Goal: Information Seeking & Learning: Learn about a topic

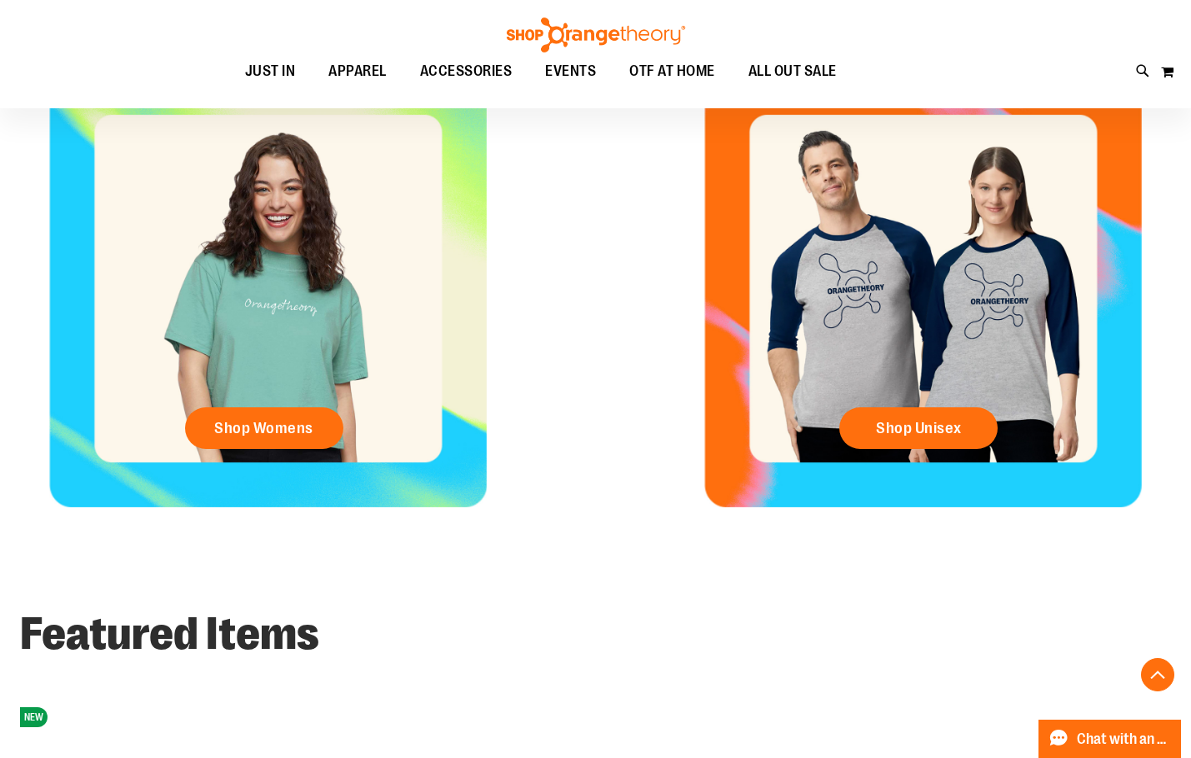
scroll to position [749, 0]
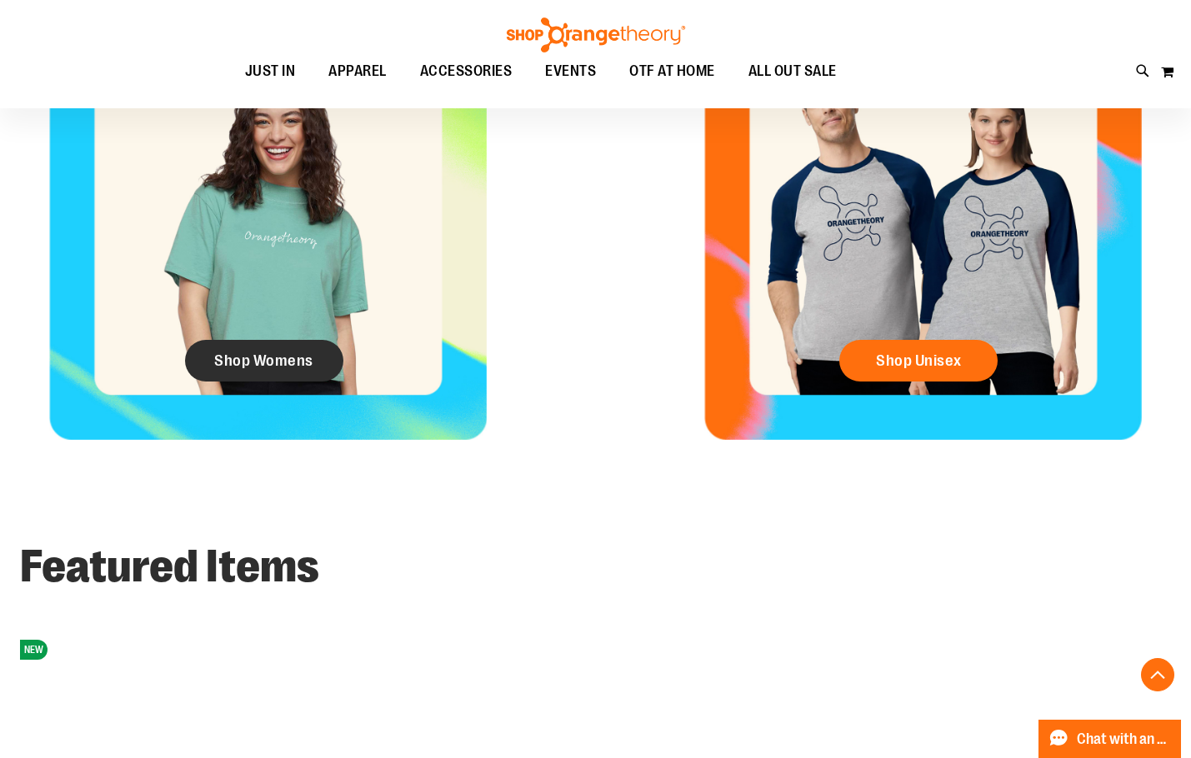
click at [272, 370] on span "Shop Womens" at bounding box center [263, 361] width 99 height 18
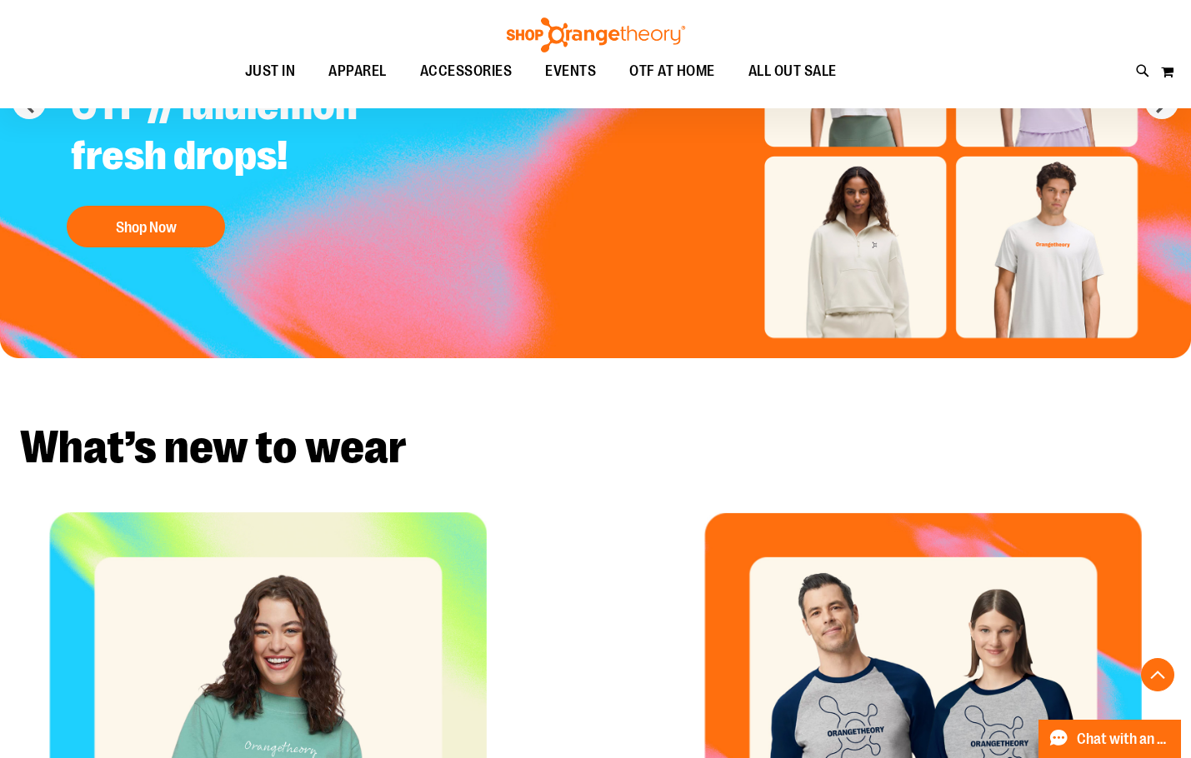
scroll to position [0, 0]
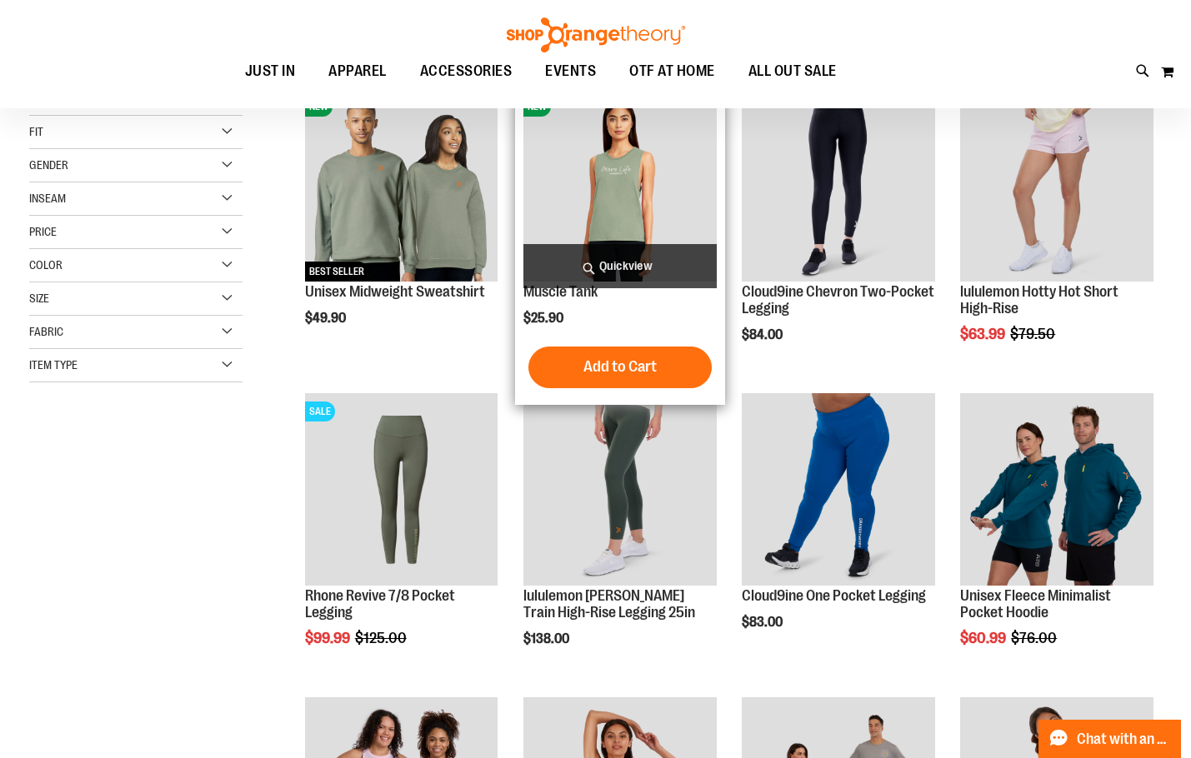
scroll to position [416, 0]
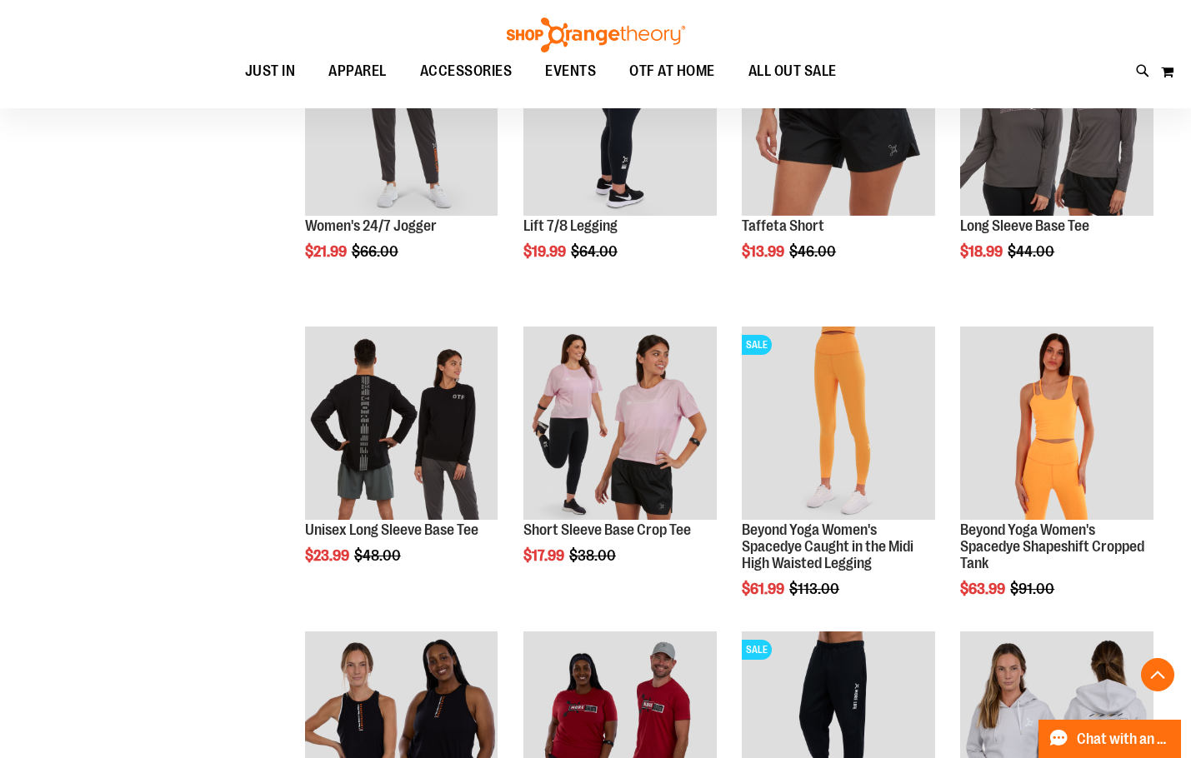
scroll to position [1249, 0]
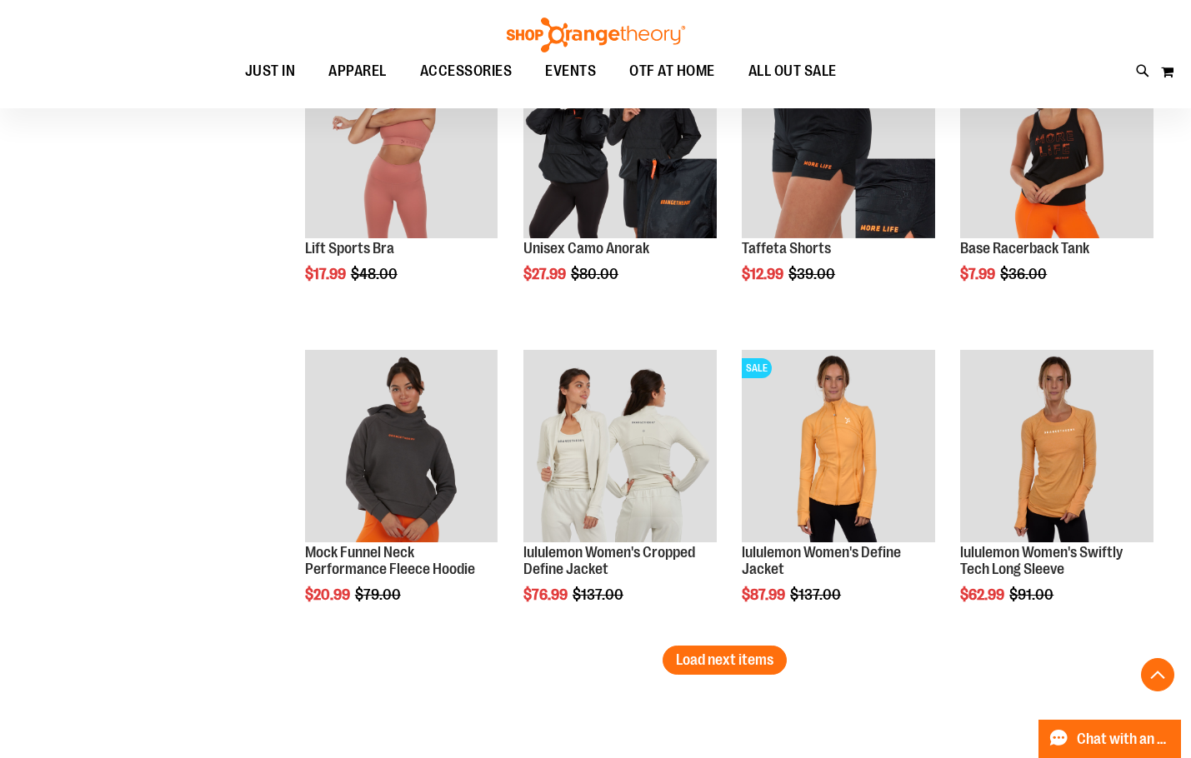
scroll to position [2416, 0]
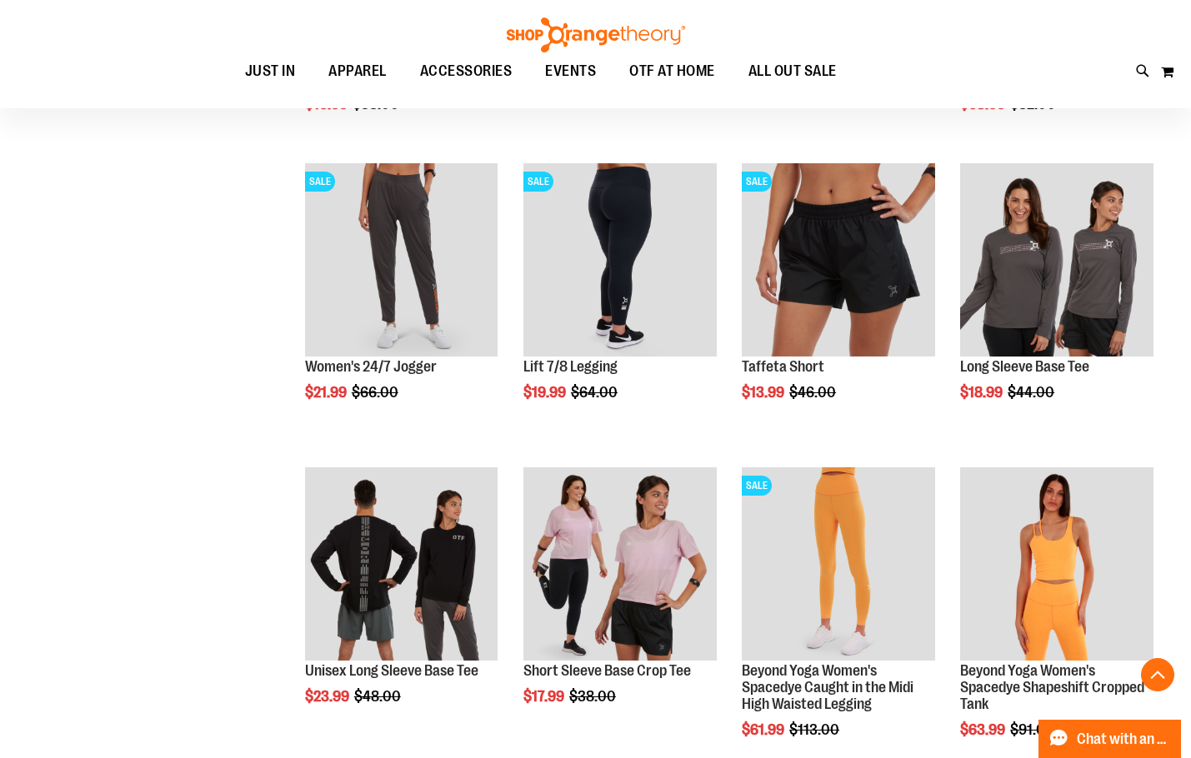
scroll to position [1082, 0]
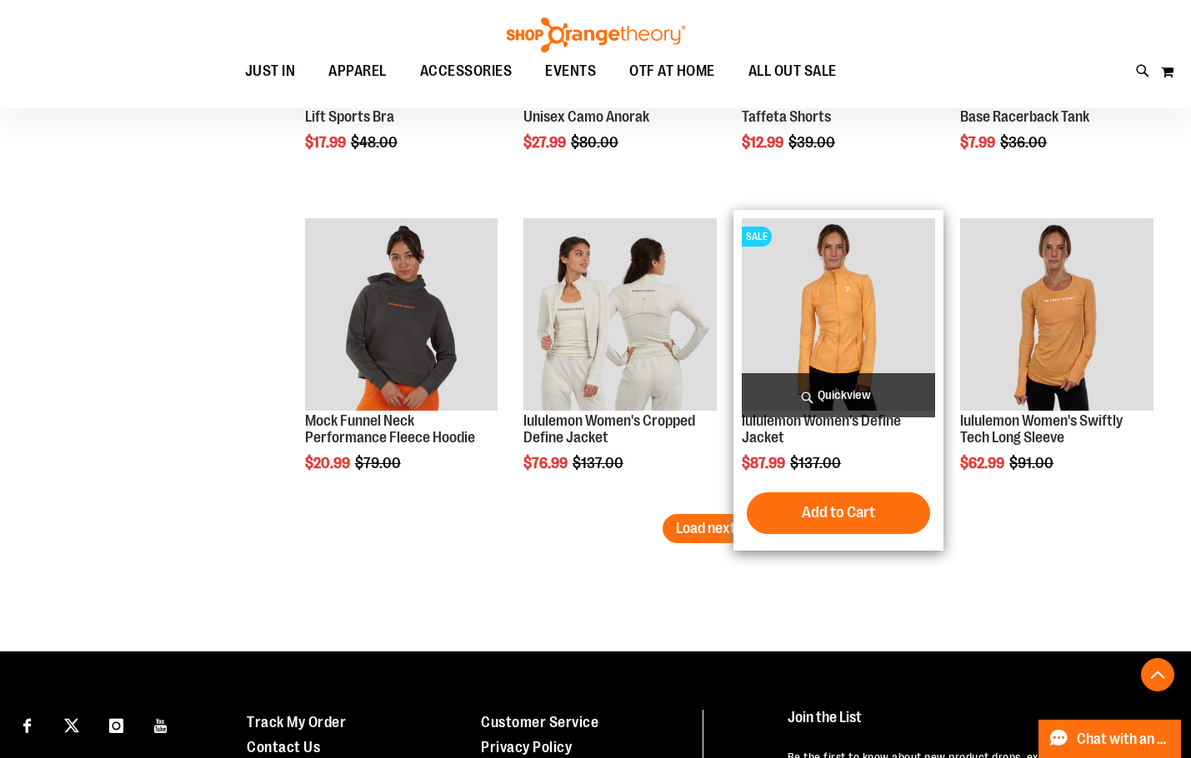
scroll to position [2582, 0]
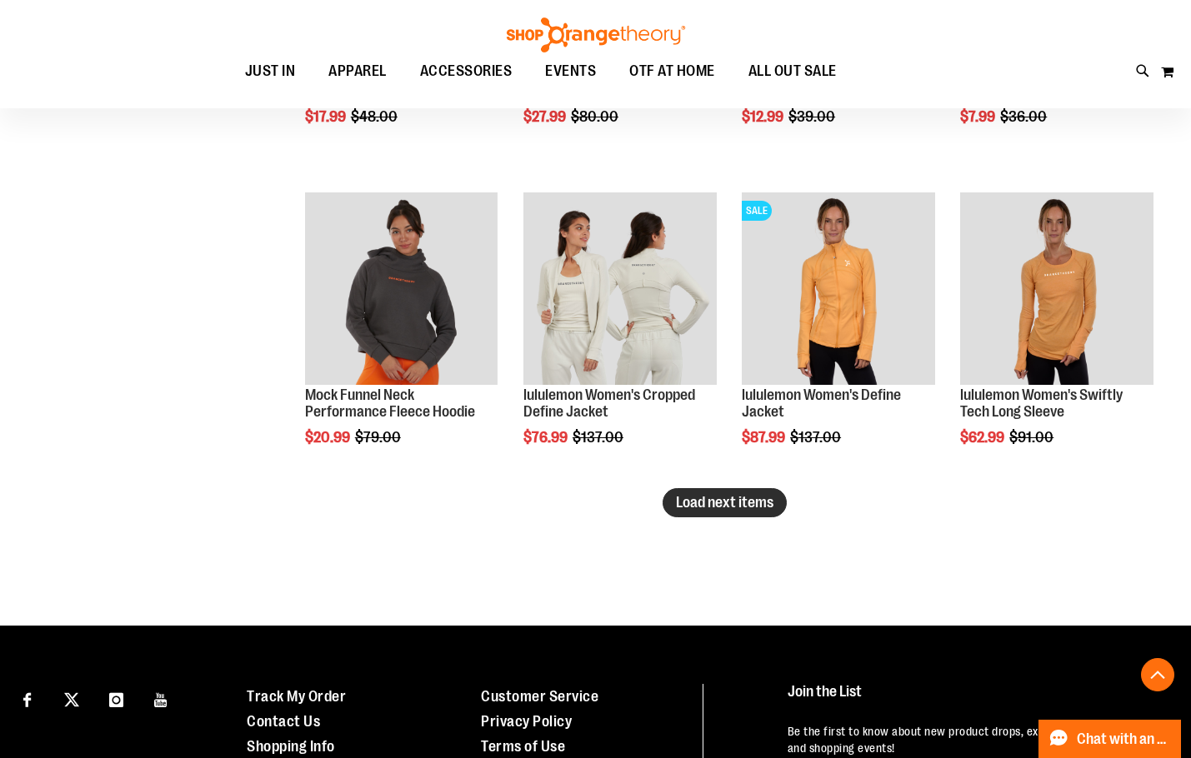
type input "**********"
click at [728, 501] on span "Load next items" at bounding box center [724, 502] width 97 height 17
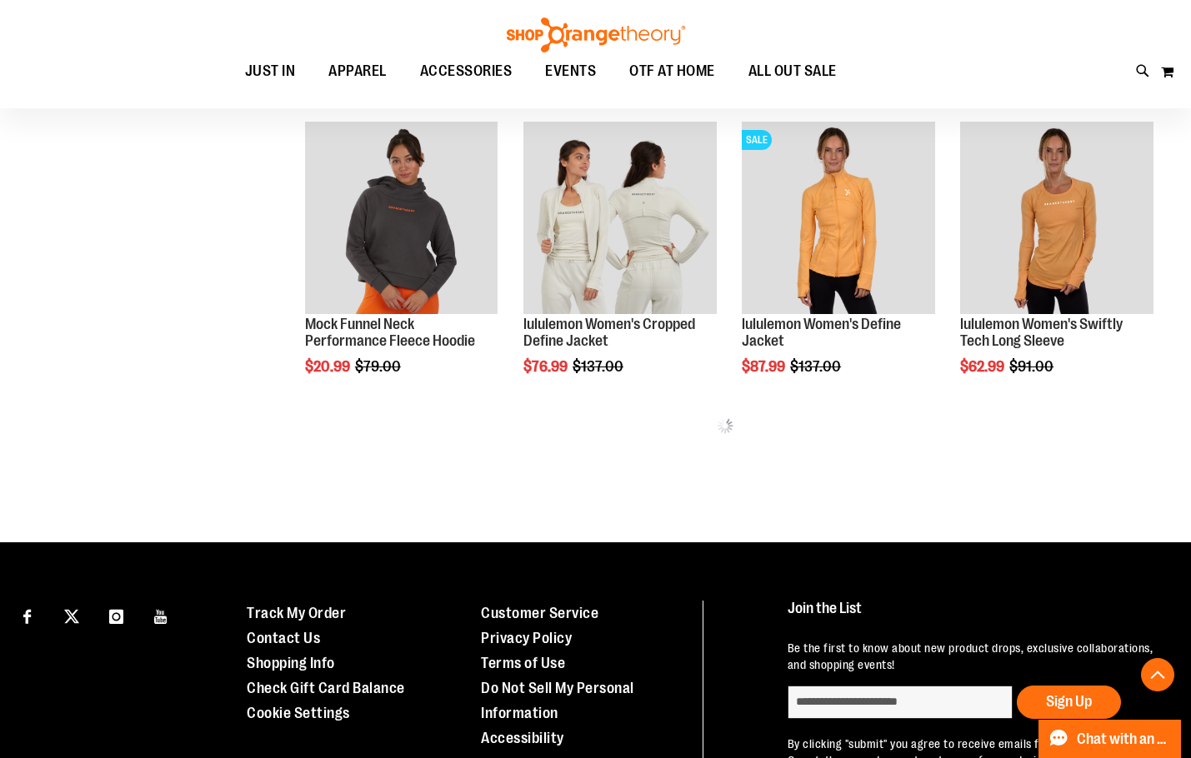
scroll to position [2499, 0]
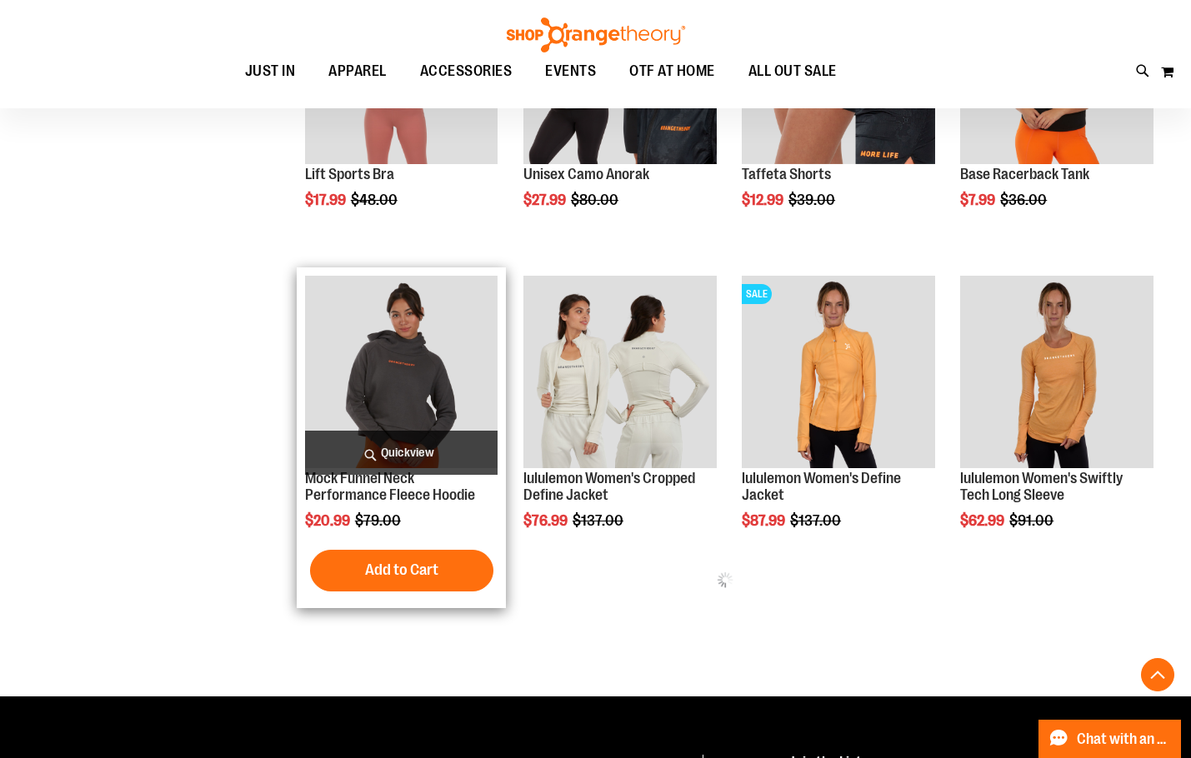
click at [412, 361] on img "product" at bounding box center [401, 372] width 193 height 193
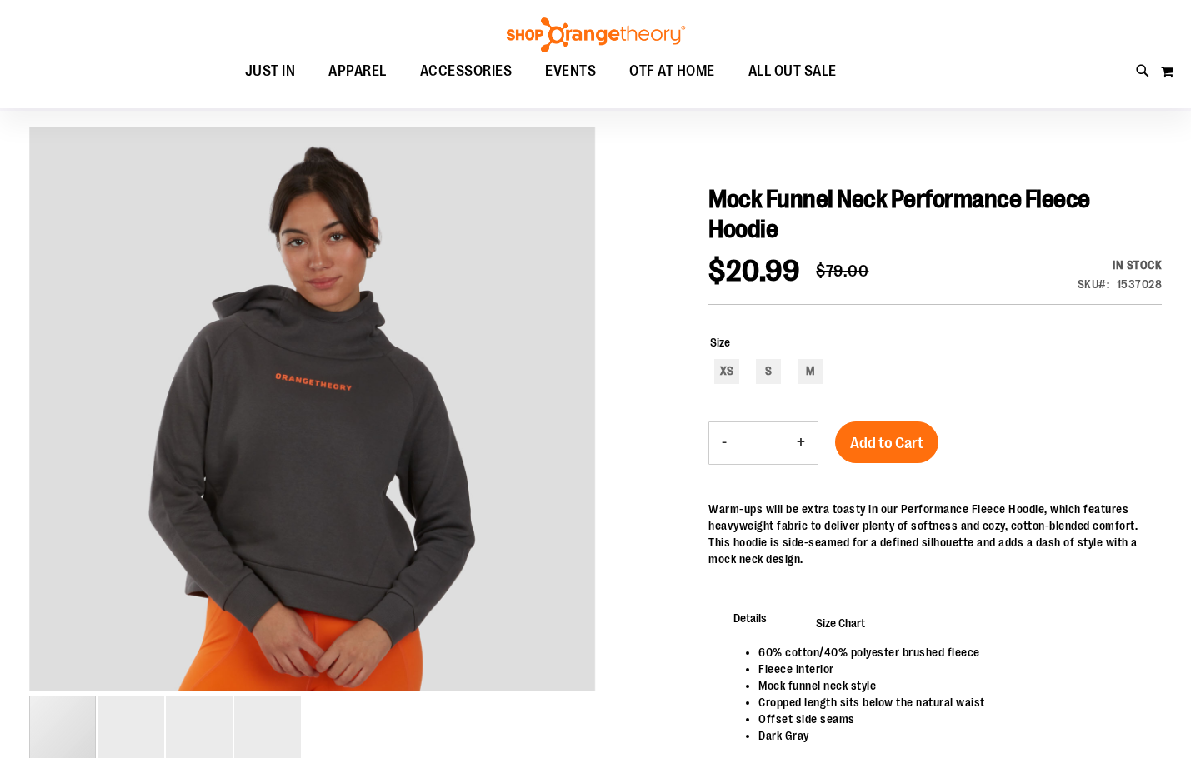
scroll to position [166, 0]
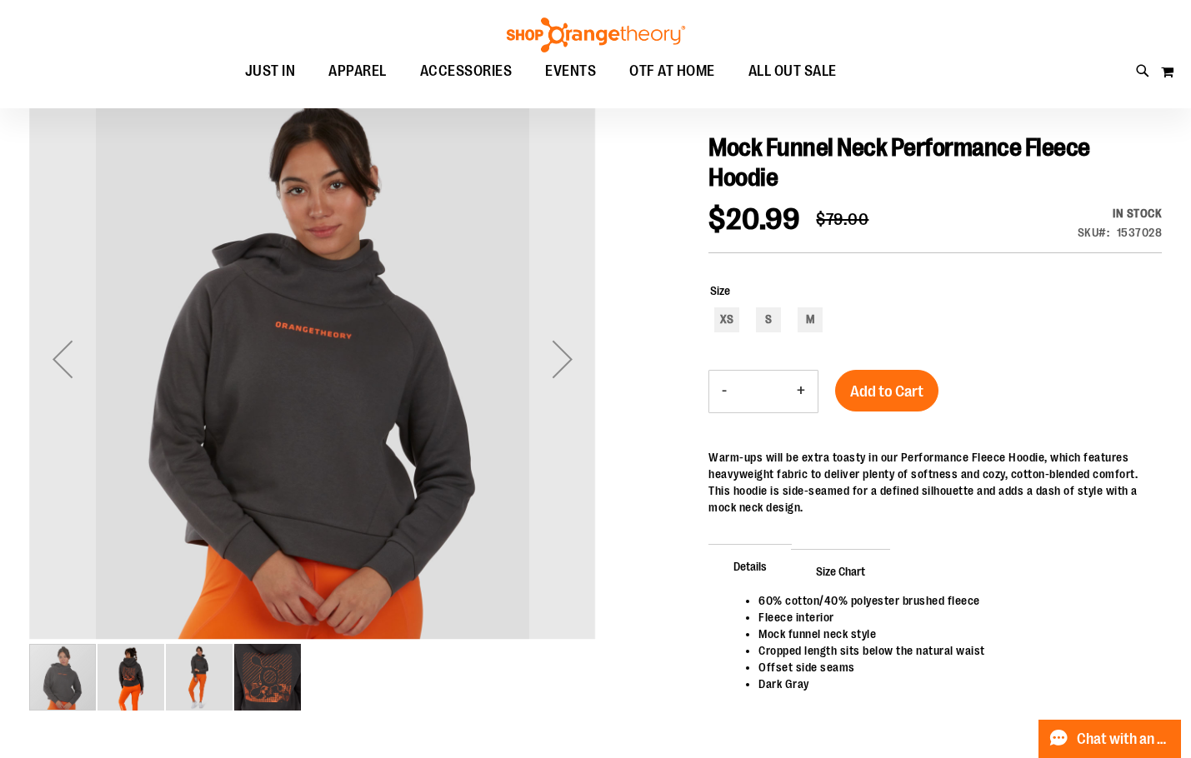
type input "**********"
click at [126, 672] on img "image 2 of 4" at bounding box center [130, 677] width 67 height 67
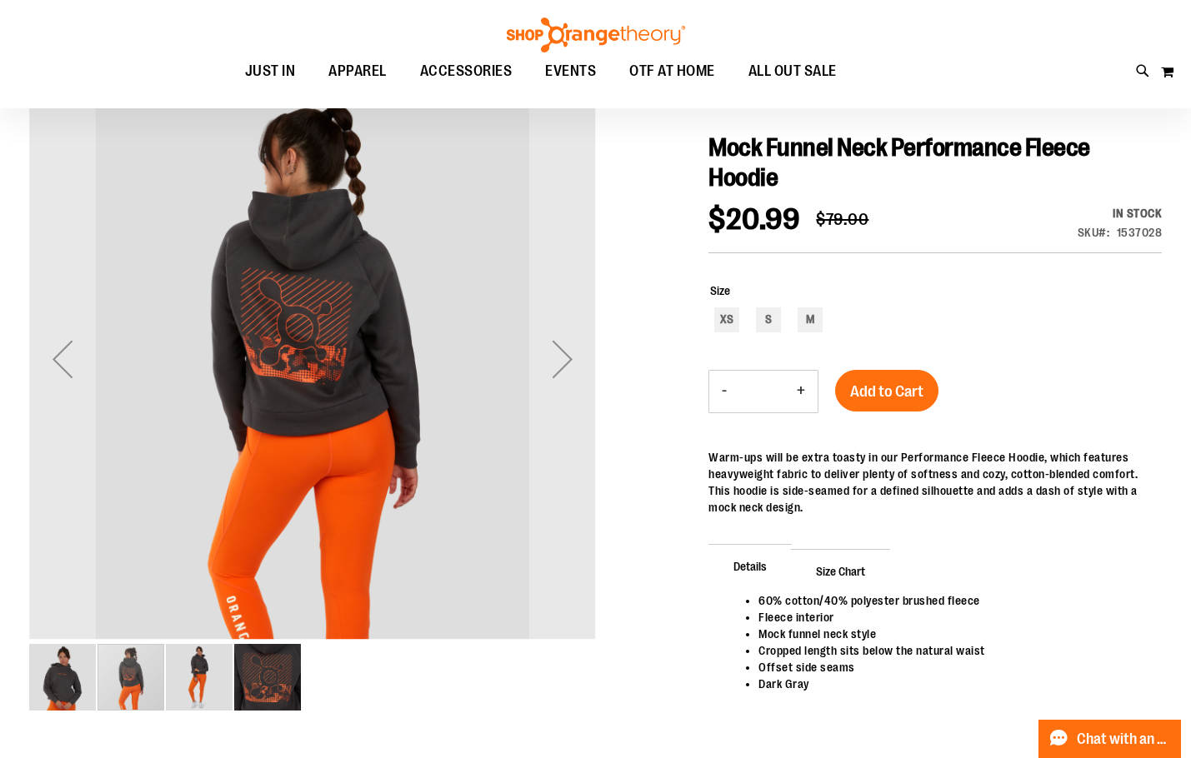
click at [165, 689] on div "image 2 of 4" at bounding box center [131, 677] width 68 height 70
click at [207, 668] on img "image 3 of 4" at bounding box center [199, 677] width 67 height 67
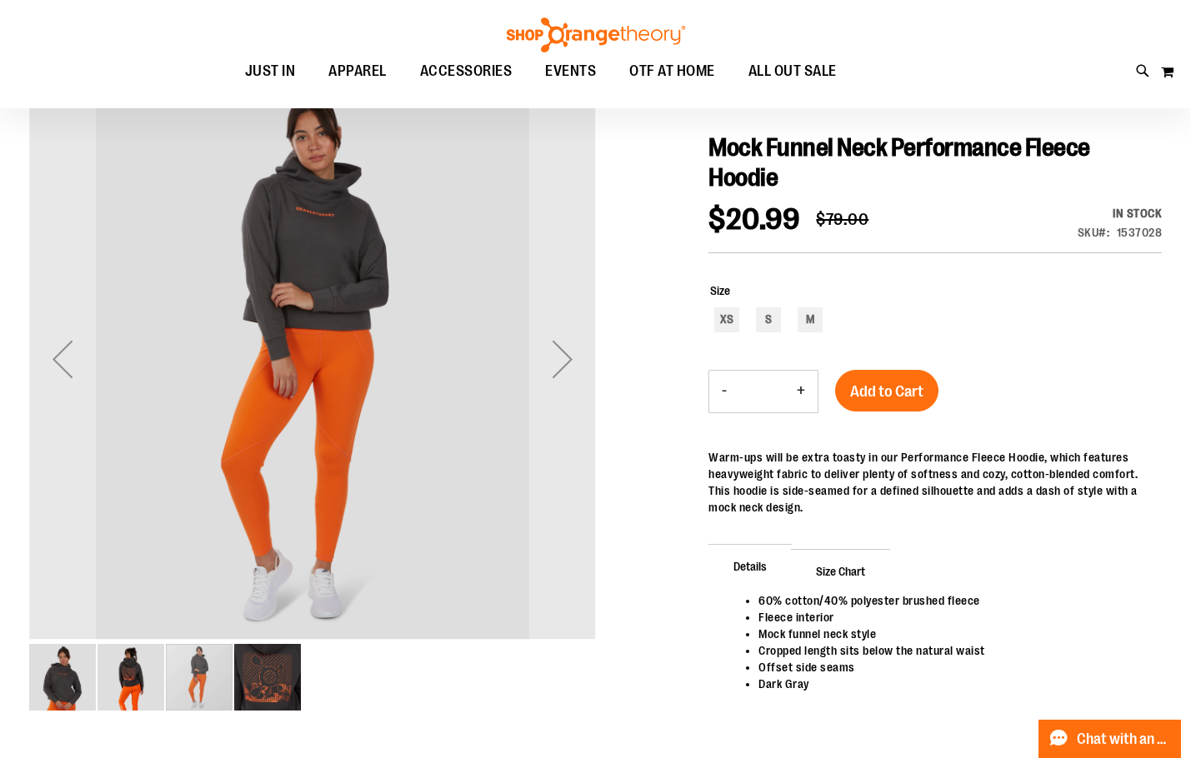
click at [278, 673] on img "image 4 of 4" at bounding box center [267, 677] width 67 height 67
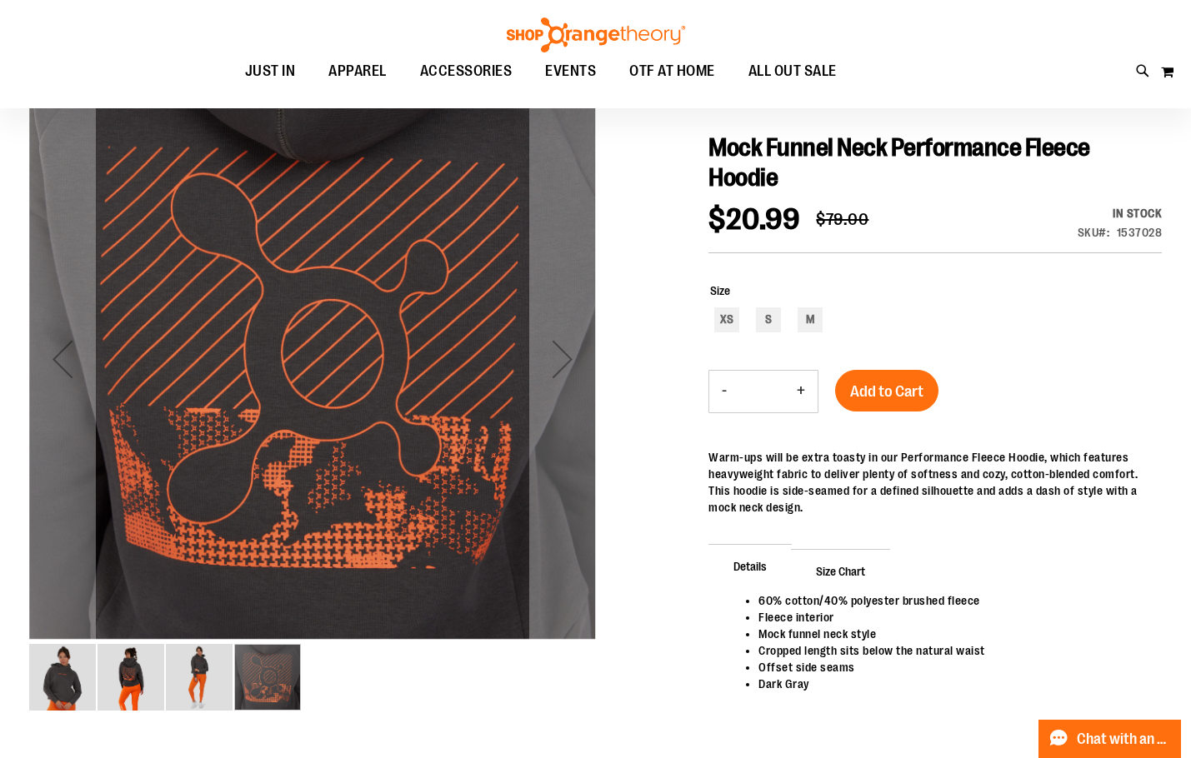
click at [215, 687] on img "image 3 of 4" at bounding box center [199, 677] width 67 height 67
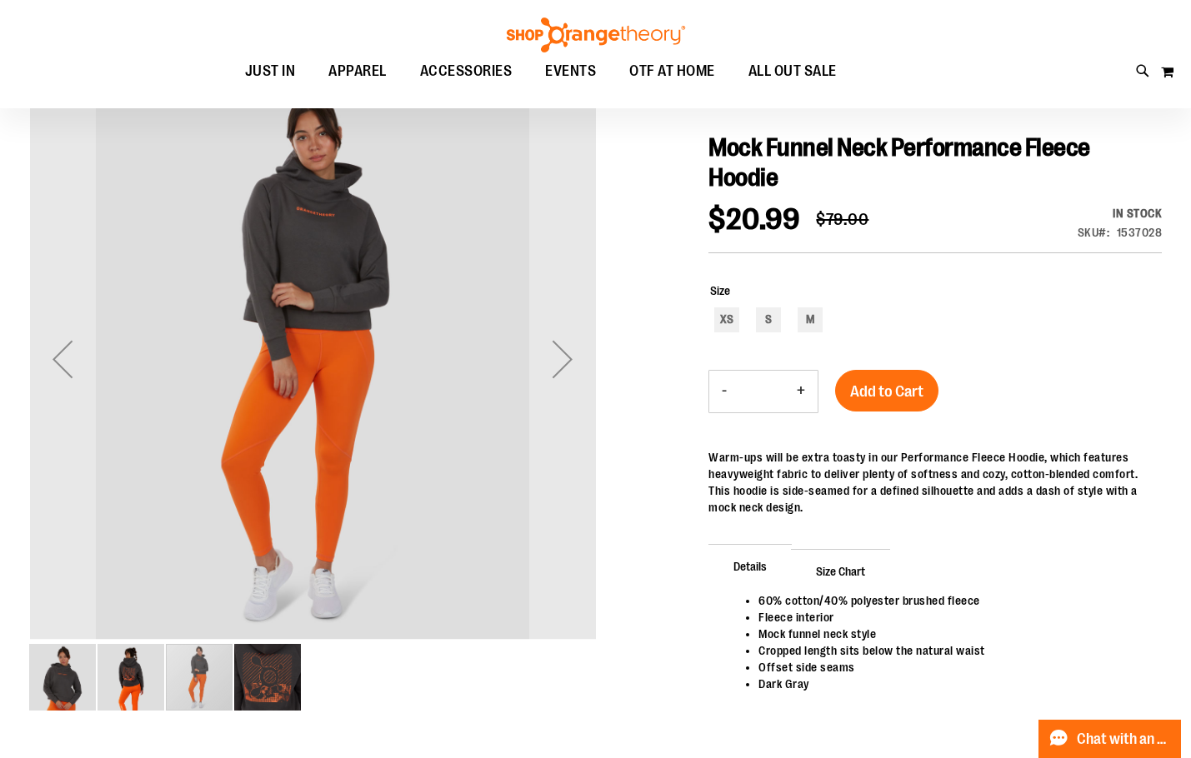
click at [127, 679] on img "image 2 of 4" at bounding box center [130, 677] width 67 height 67
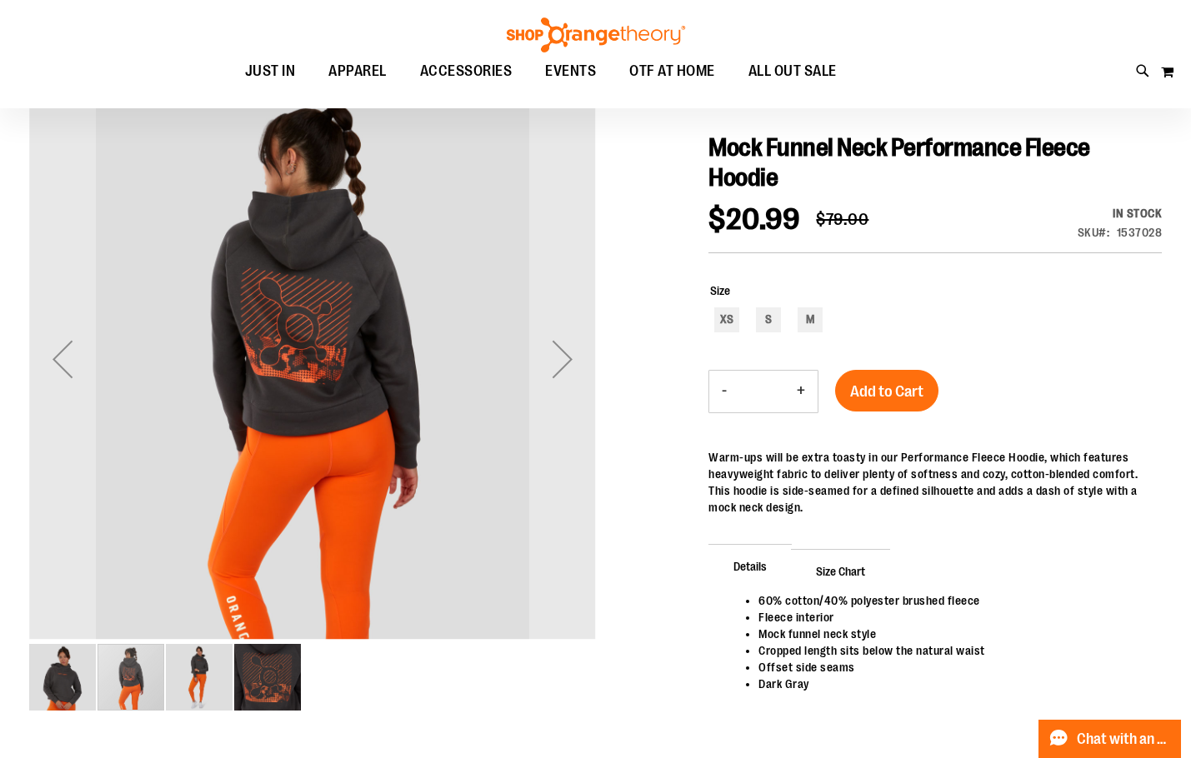
click at [57, 674] on img "image 1 of 4" at bounding box center [62, 677] width 67 height 67
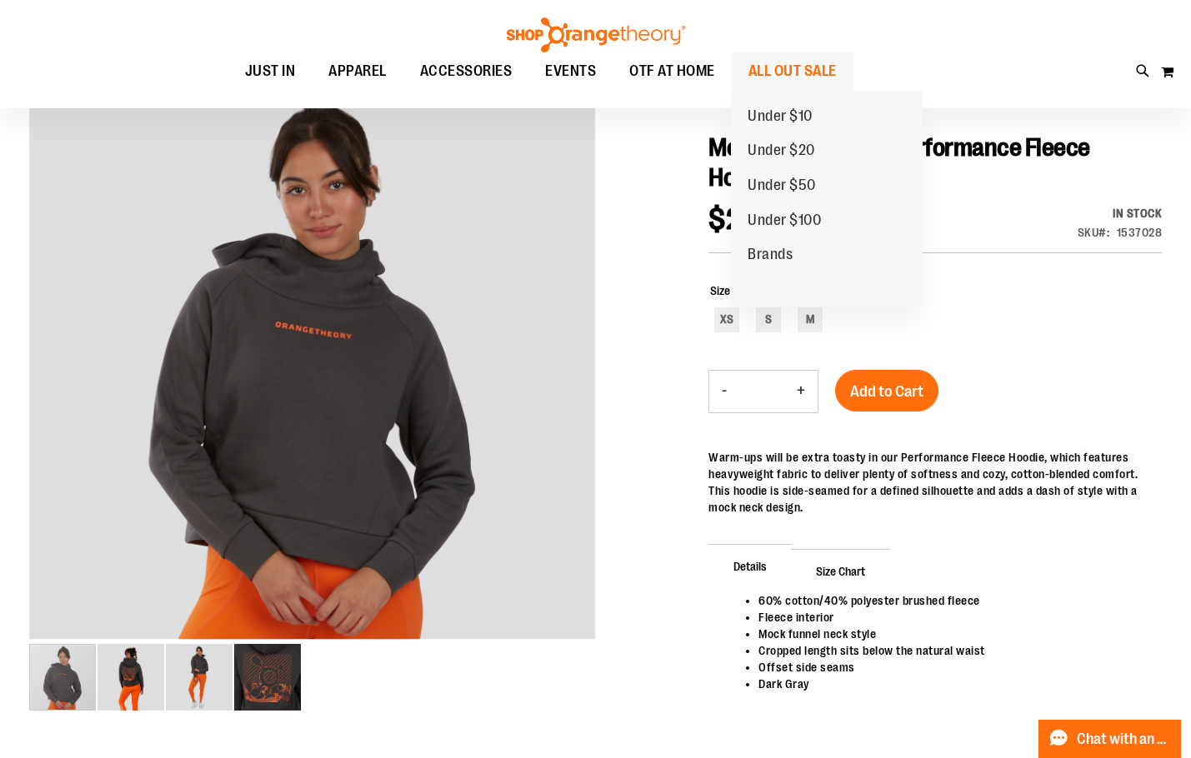
click at [806, 57] on span "ALL OUT SALE" at bounding box center [792, 70] width 88 height 37
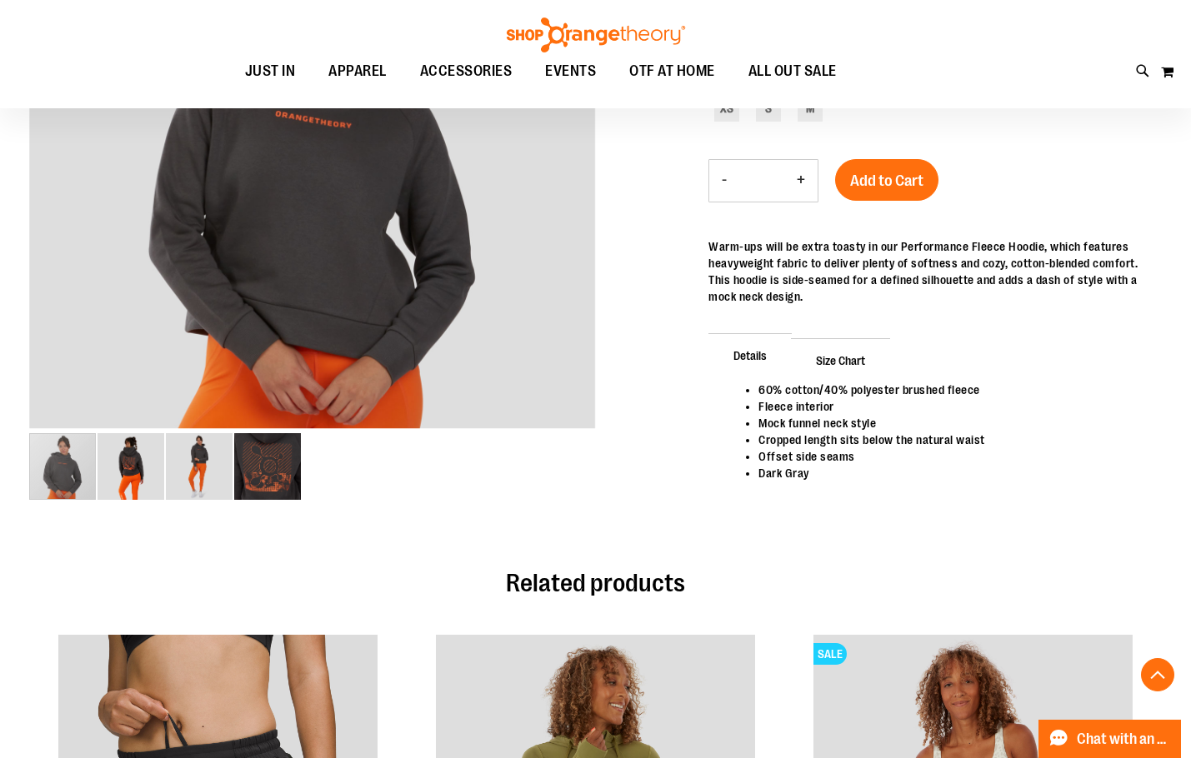
scroll to position [416, 0]
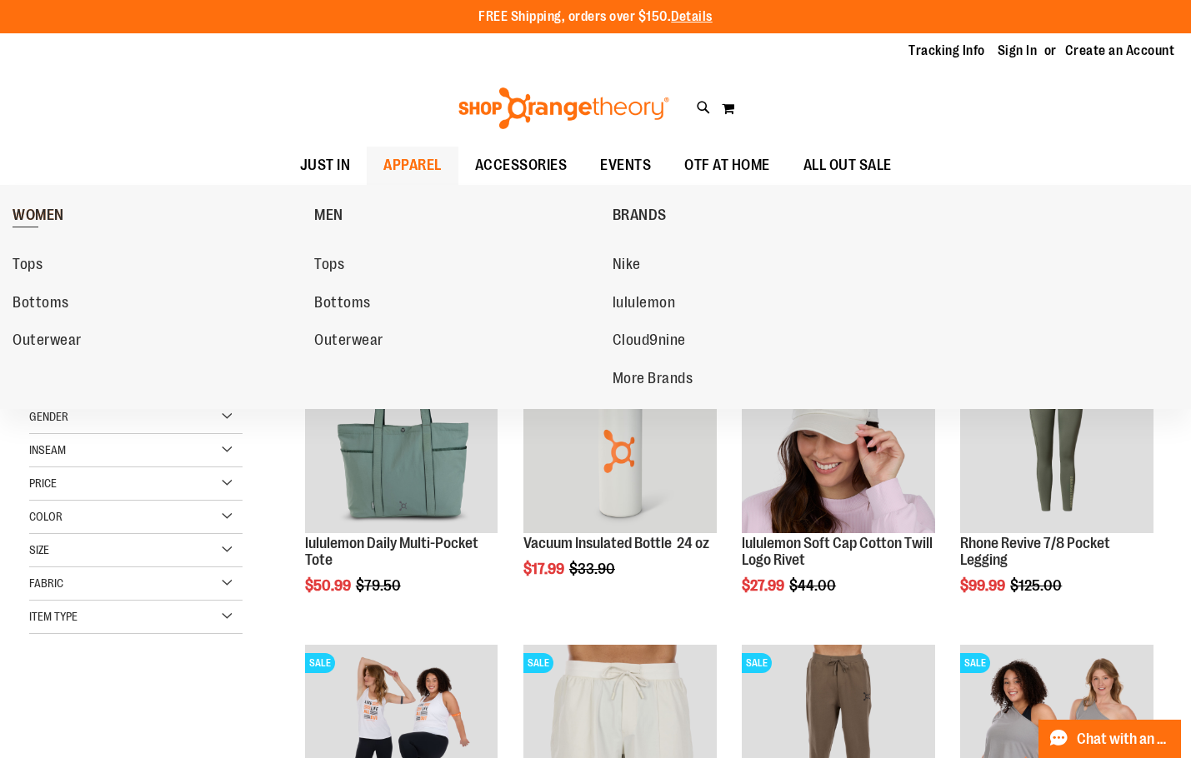
type input "**********"
click at [35, 209] on span "WOMEN" at bounding box center [38, 217] width 52 height 21
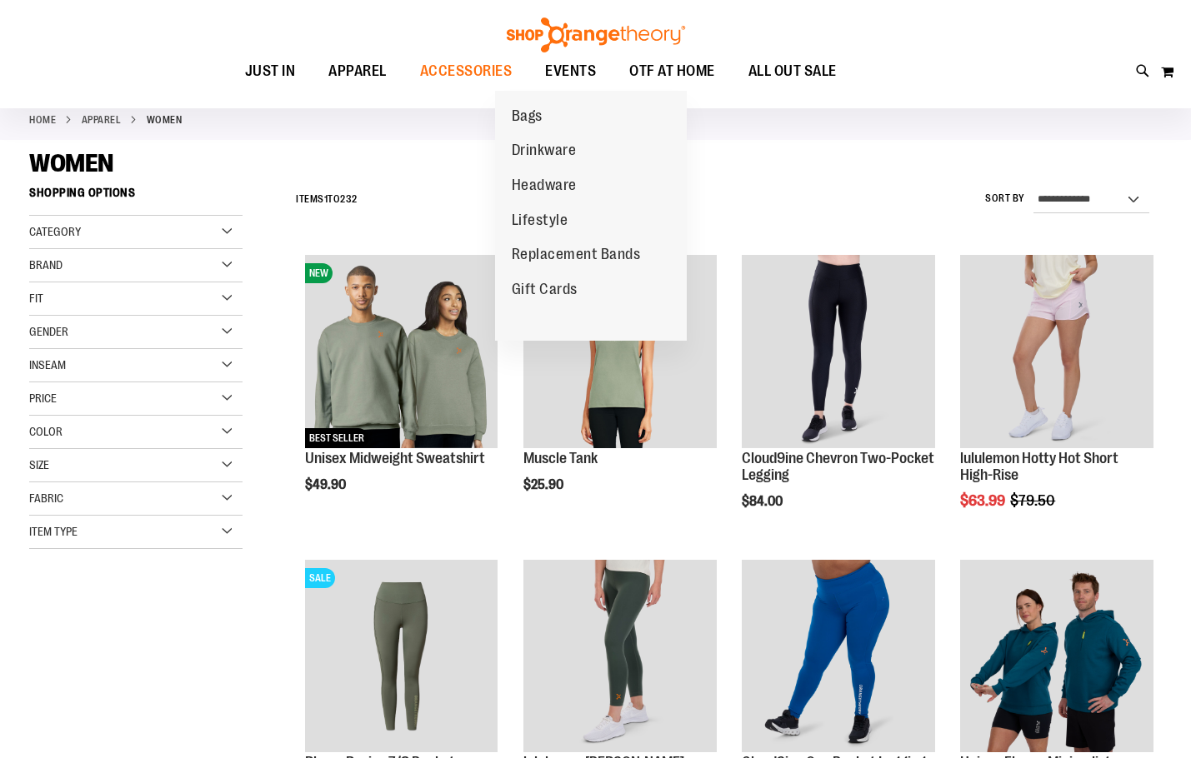
scroll to position [249, 0]
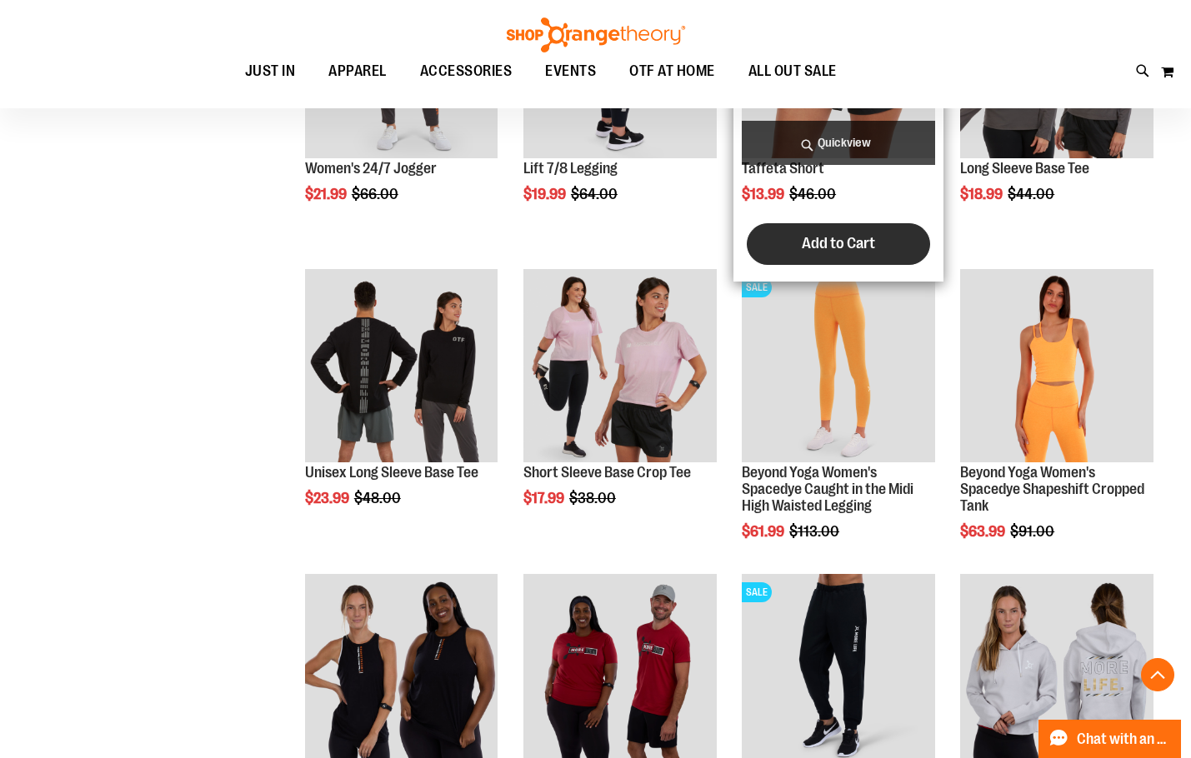
scroll to position [1332, 0]
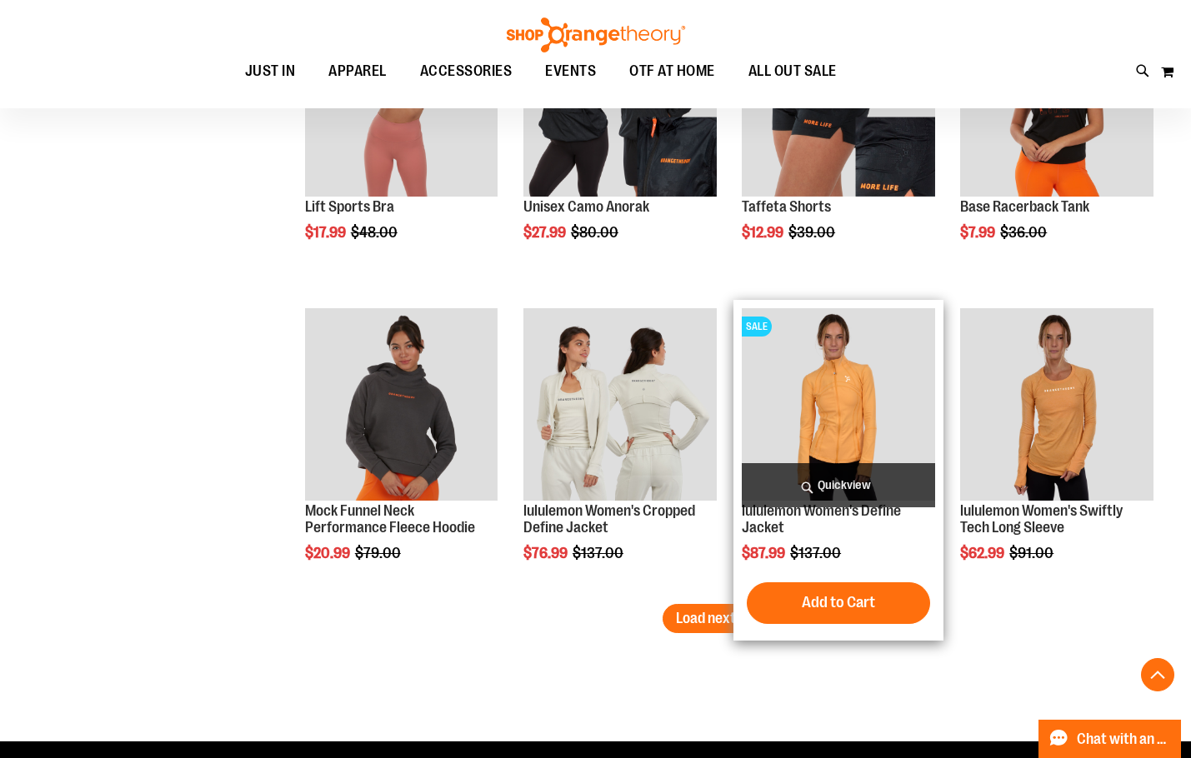
scroll to position [2499, 0]
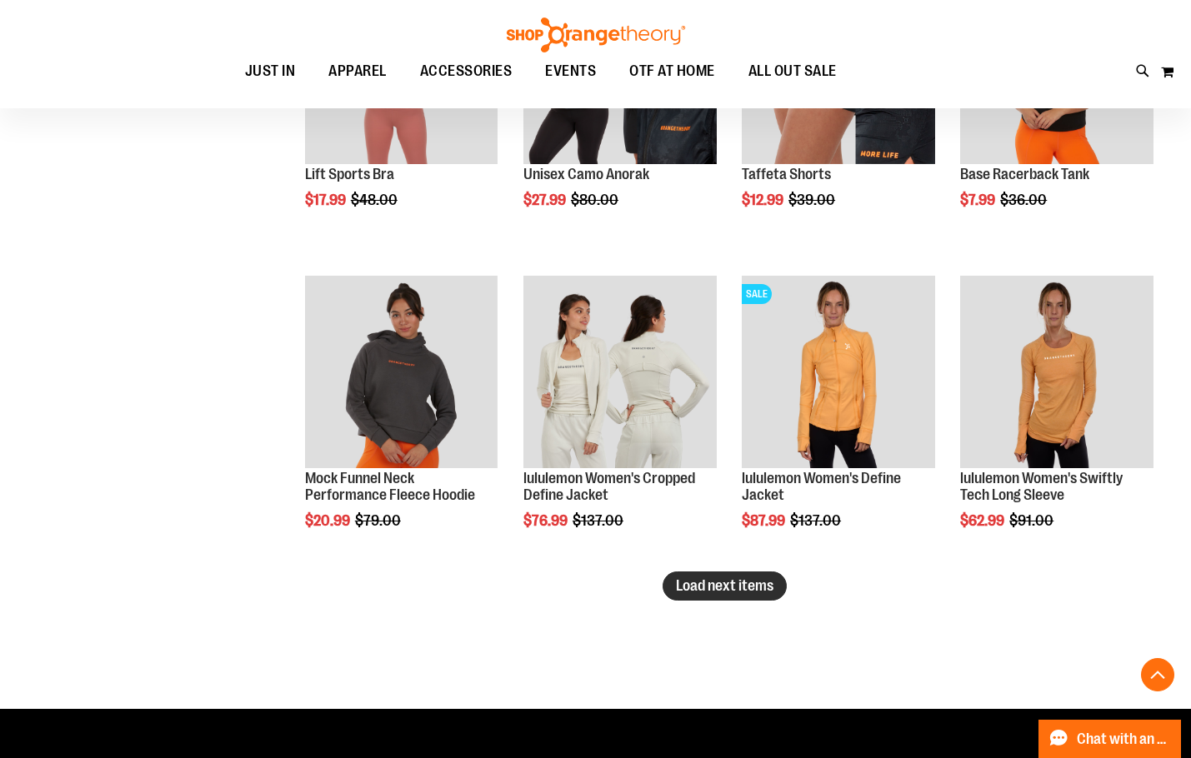
type input "**********"
click at [702, 588] on span "Load next items" at bounding box center [724, 585] width 97 height 17
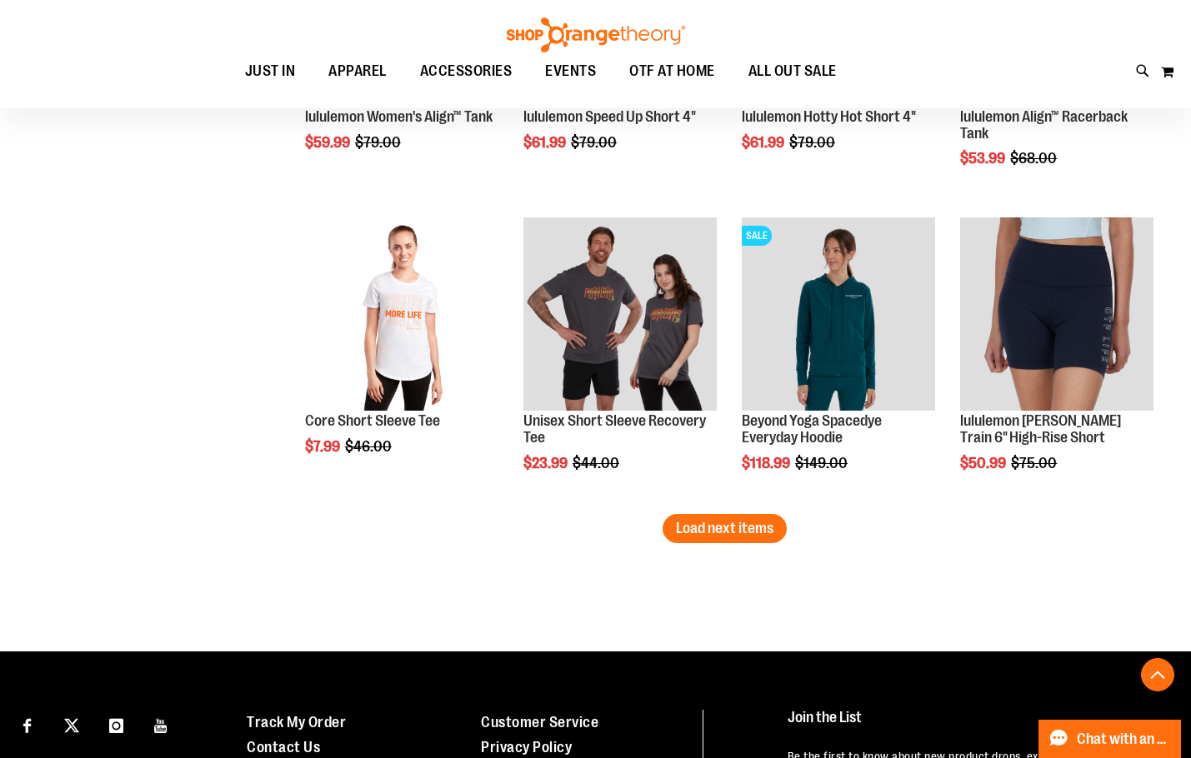
scroll to position [3499, 0]
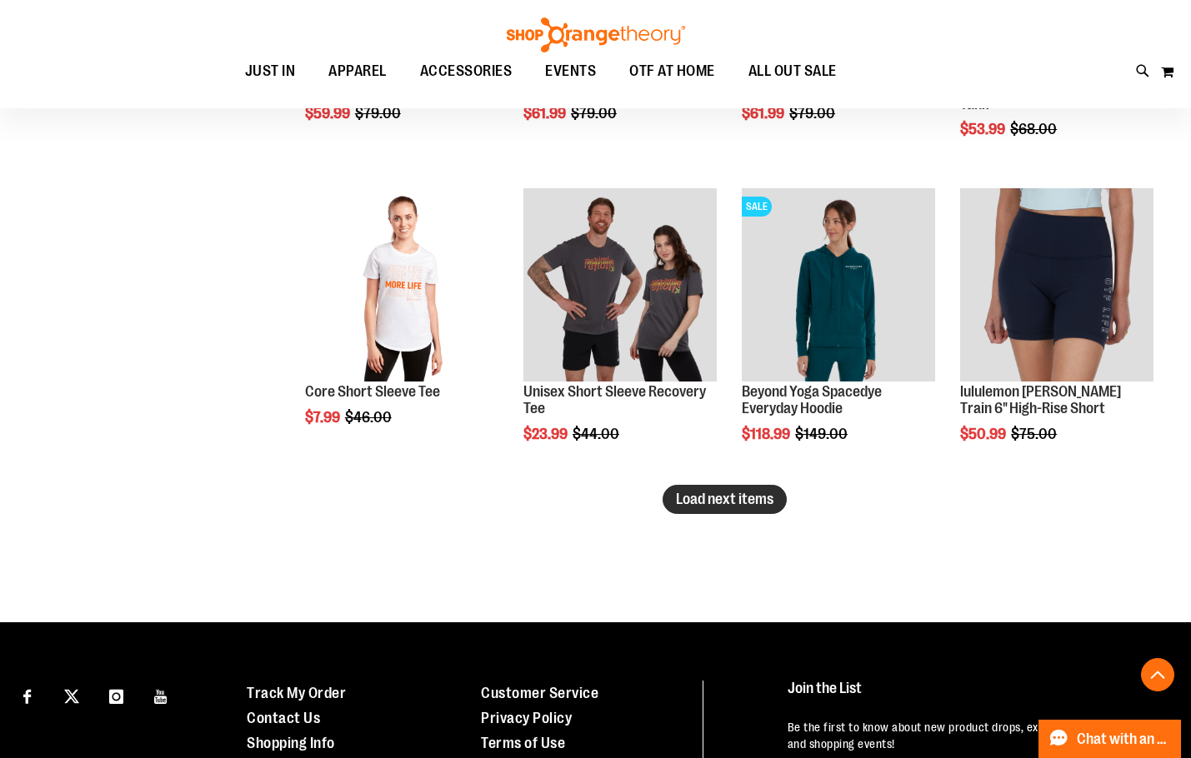
click at [763, 495] on span "Load next items" at bounding box center [724, 499] width 97 height 17
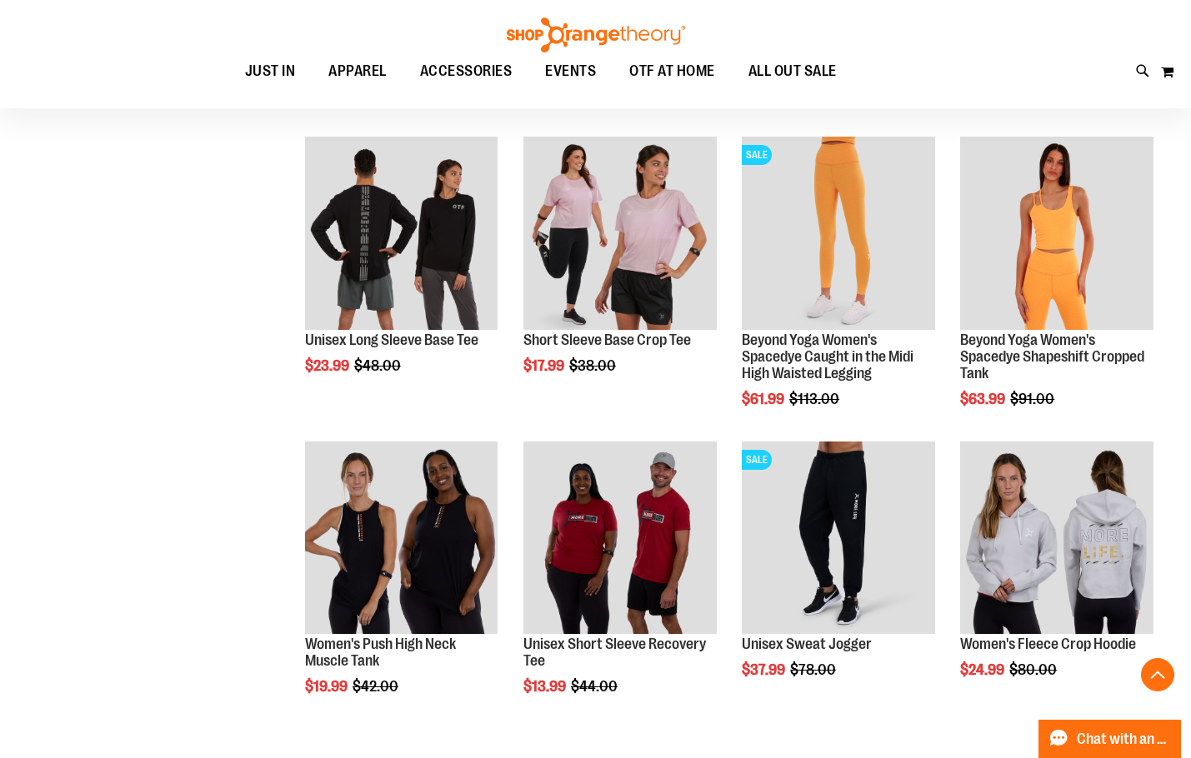
scroll to position [1416, 0]
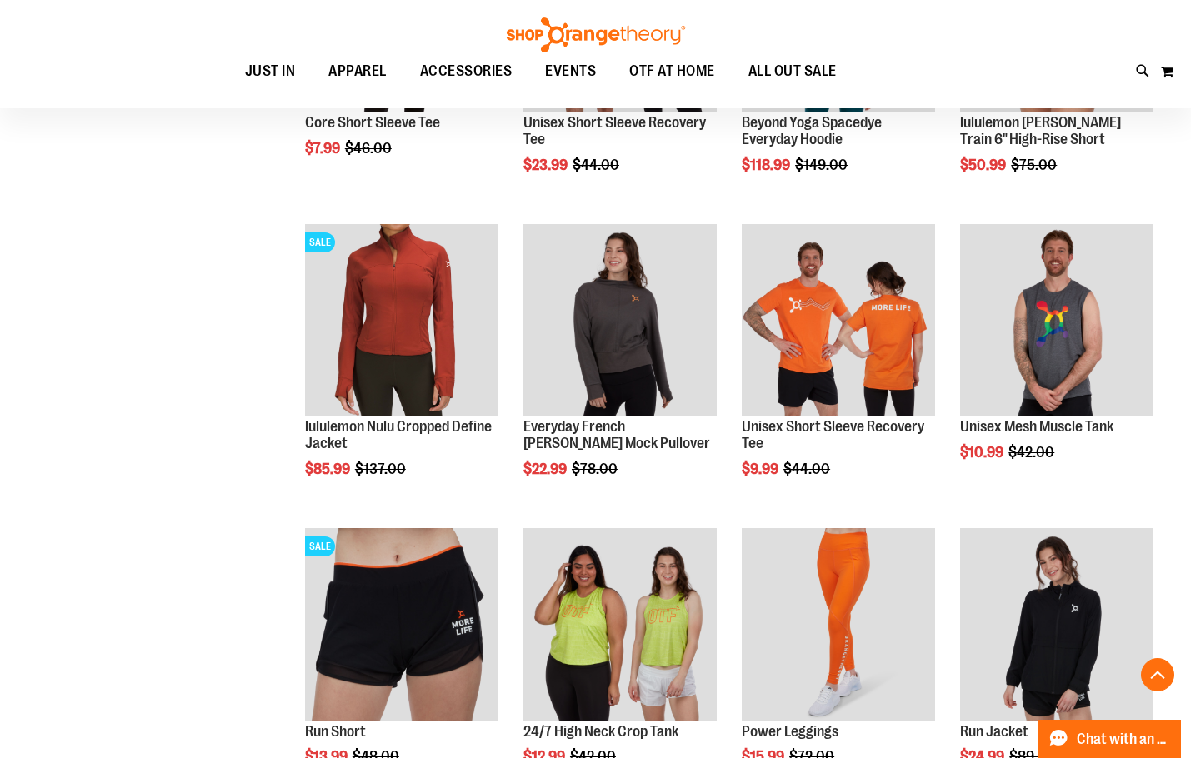
scroll to position [3832, 0]
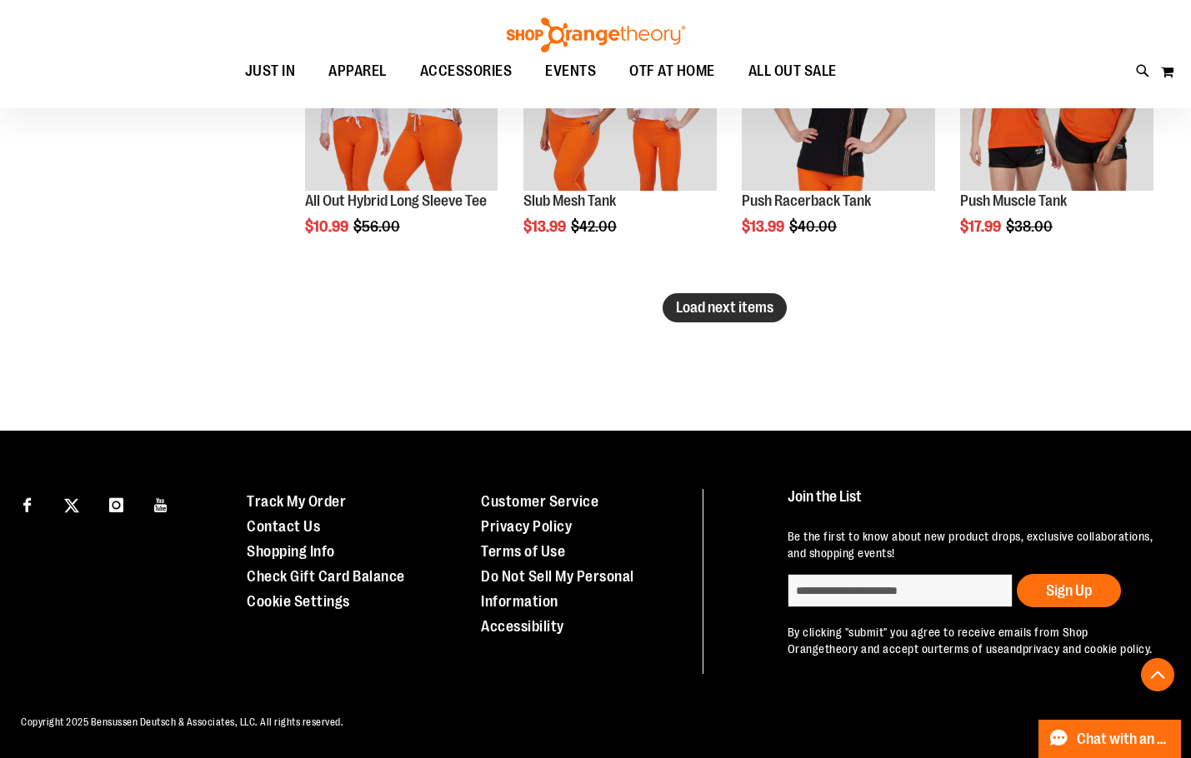
click at [737, 293] on button "Load next items" at bounding box center [724, 307] width 124 height 29
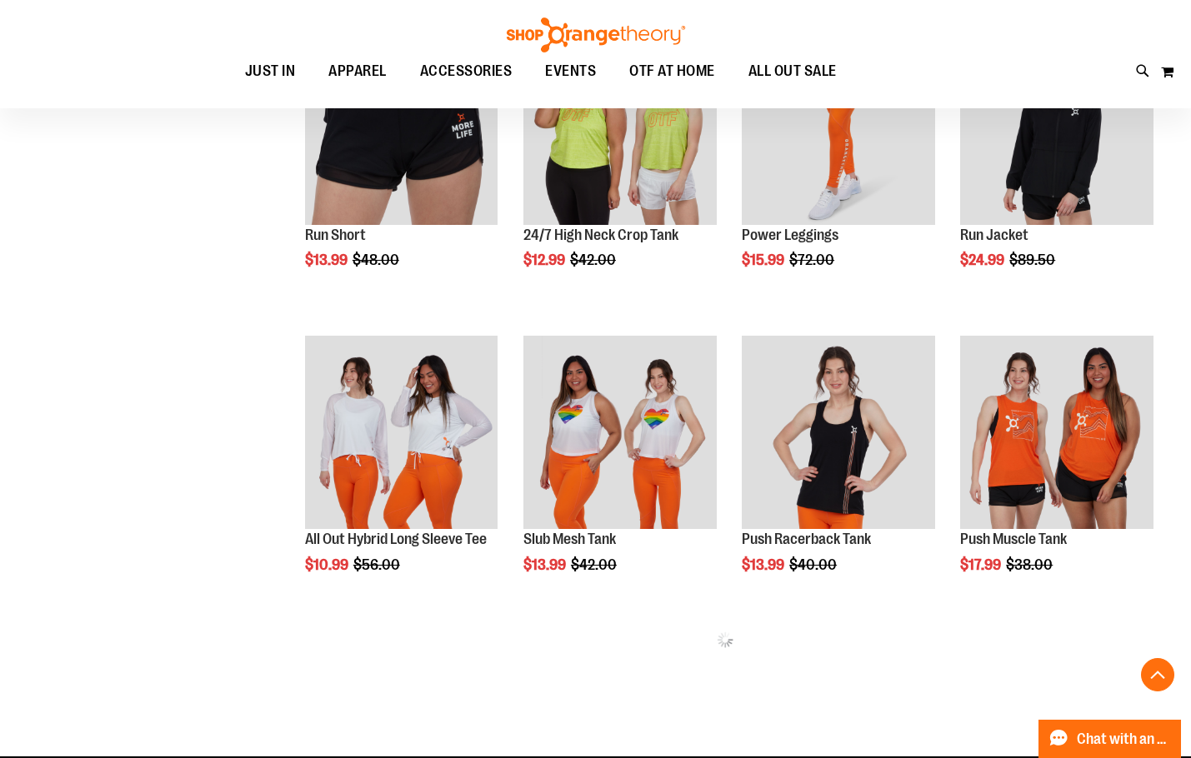
scroll to position [4441, 0]
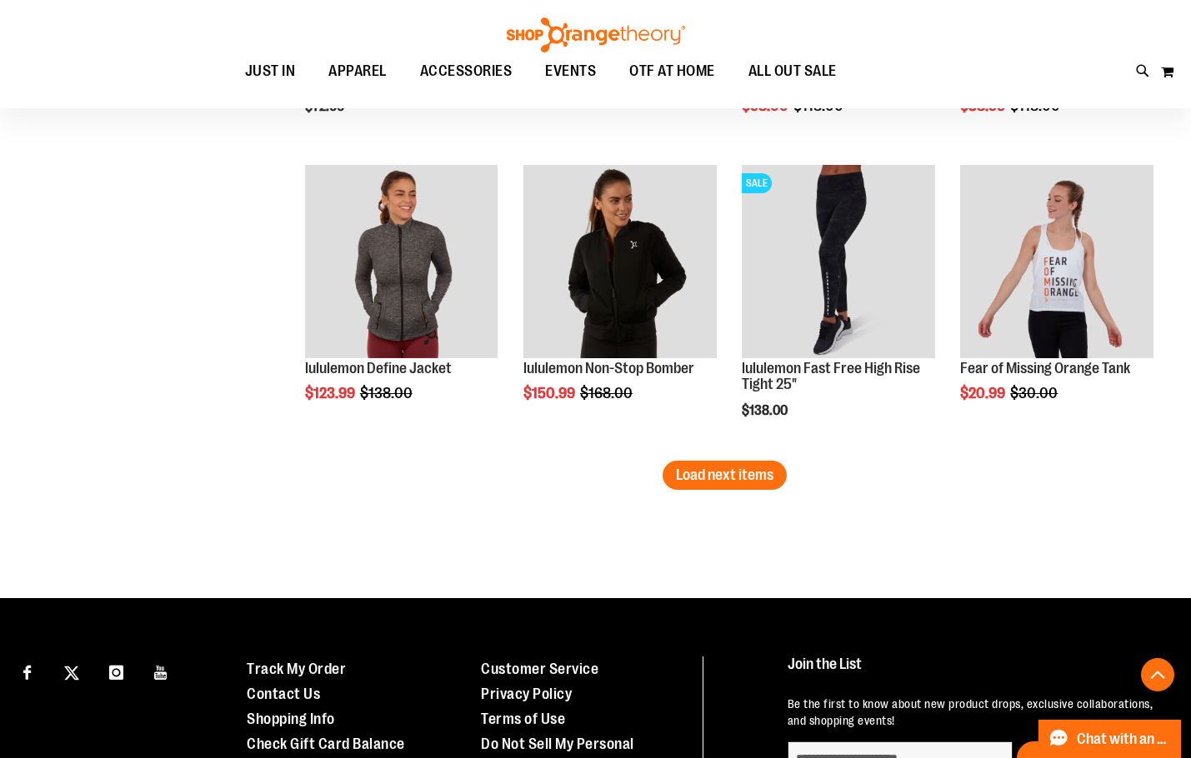
scroll to position [5357, 0]
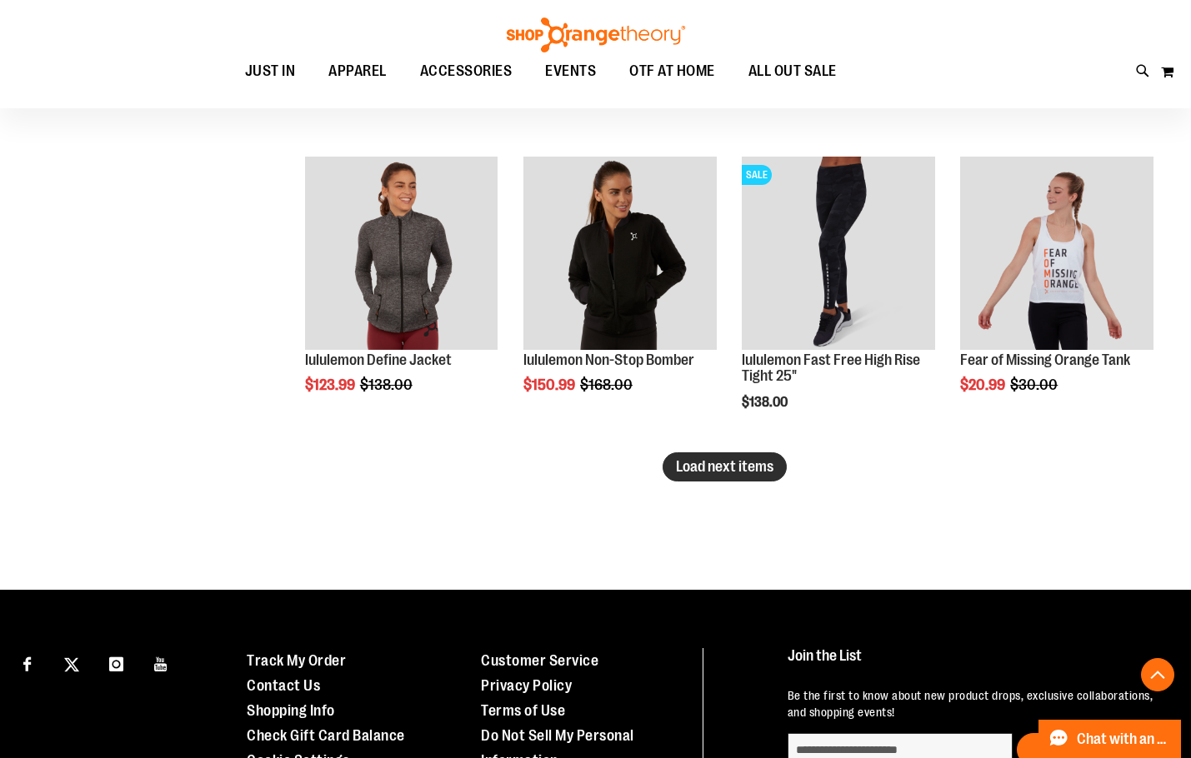
click at [742, 466] on span "Load next items" at bounding box center [724, 466] width 97 height 17
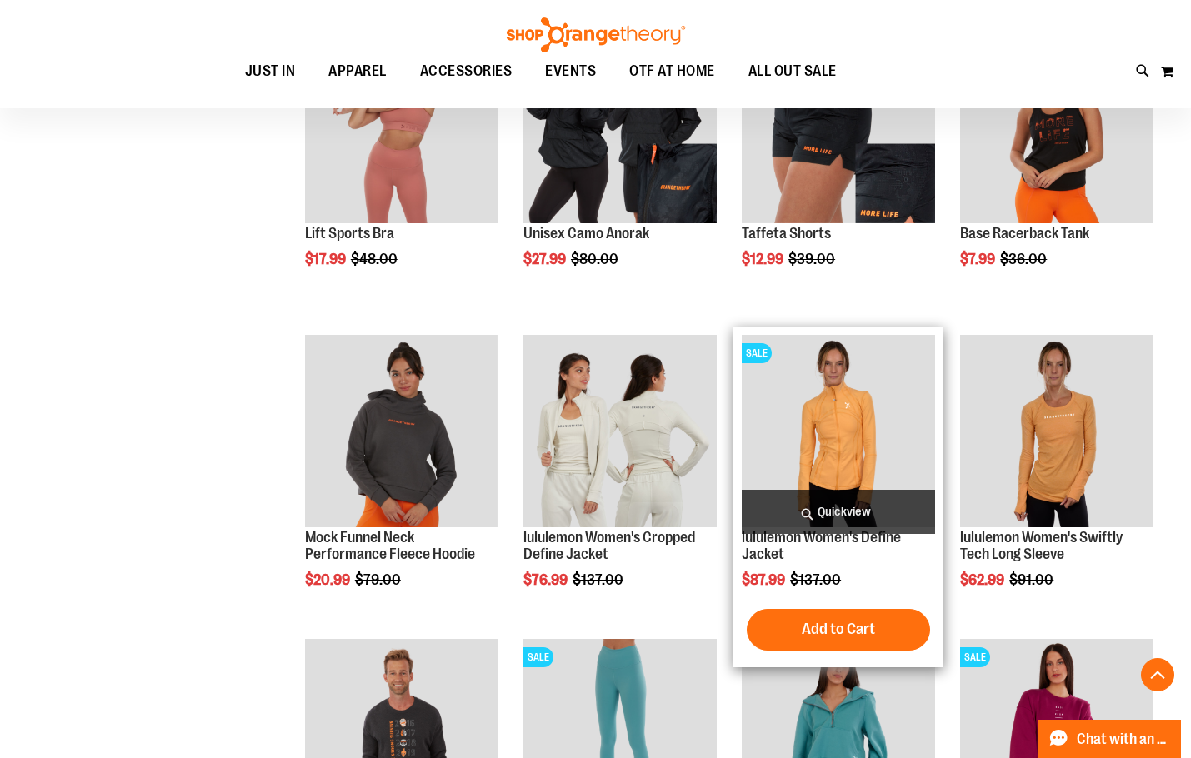
scroll to position [2441, 0]
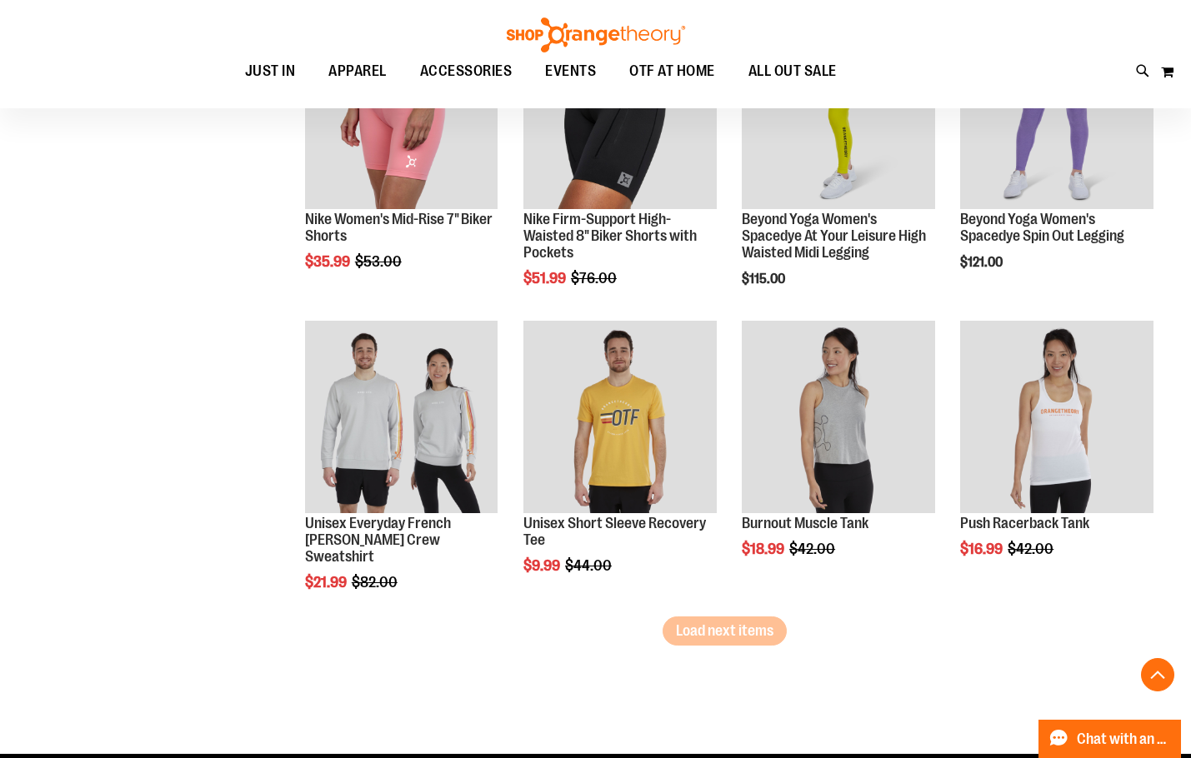
scroll to position [6107, 0]
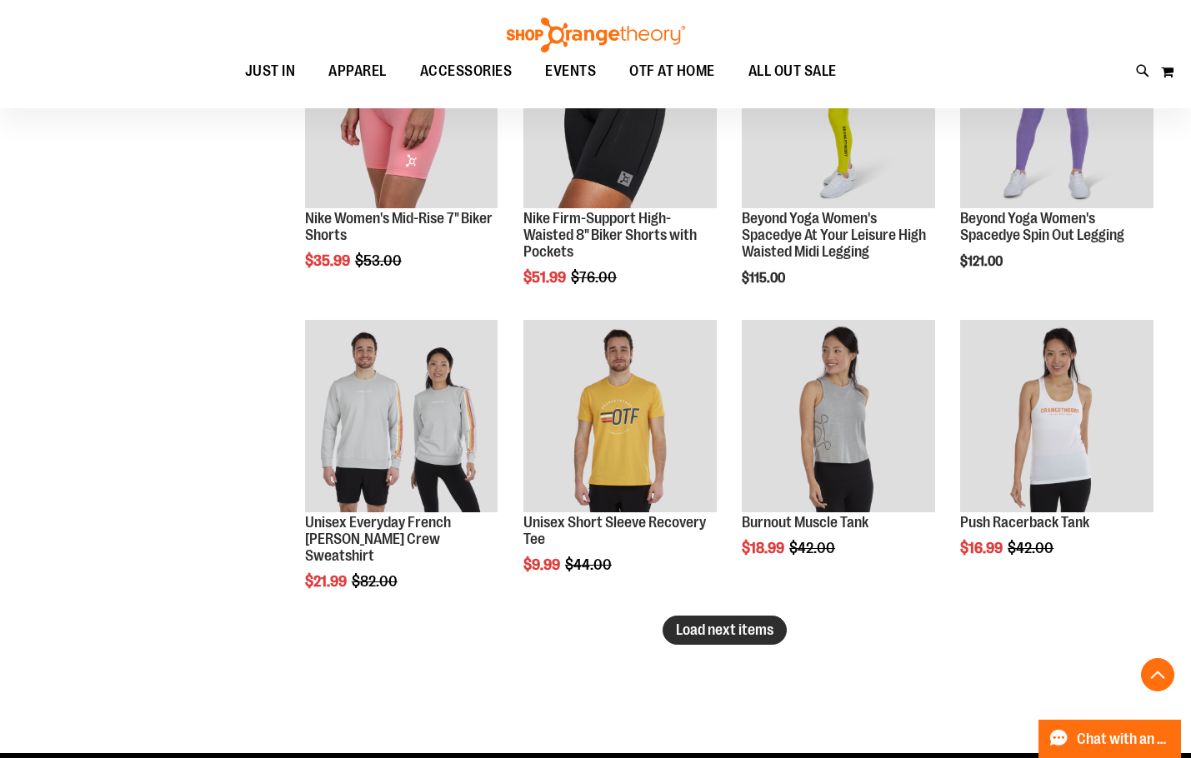
click at [748, 629] on span "Load next items" at bounding box center [724, 630] width 97 height 17
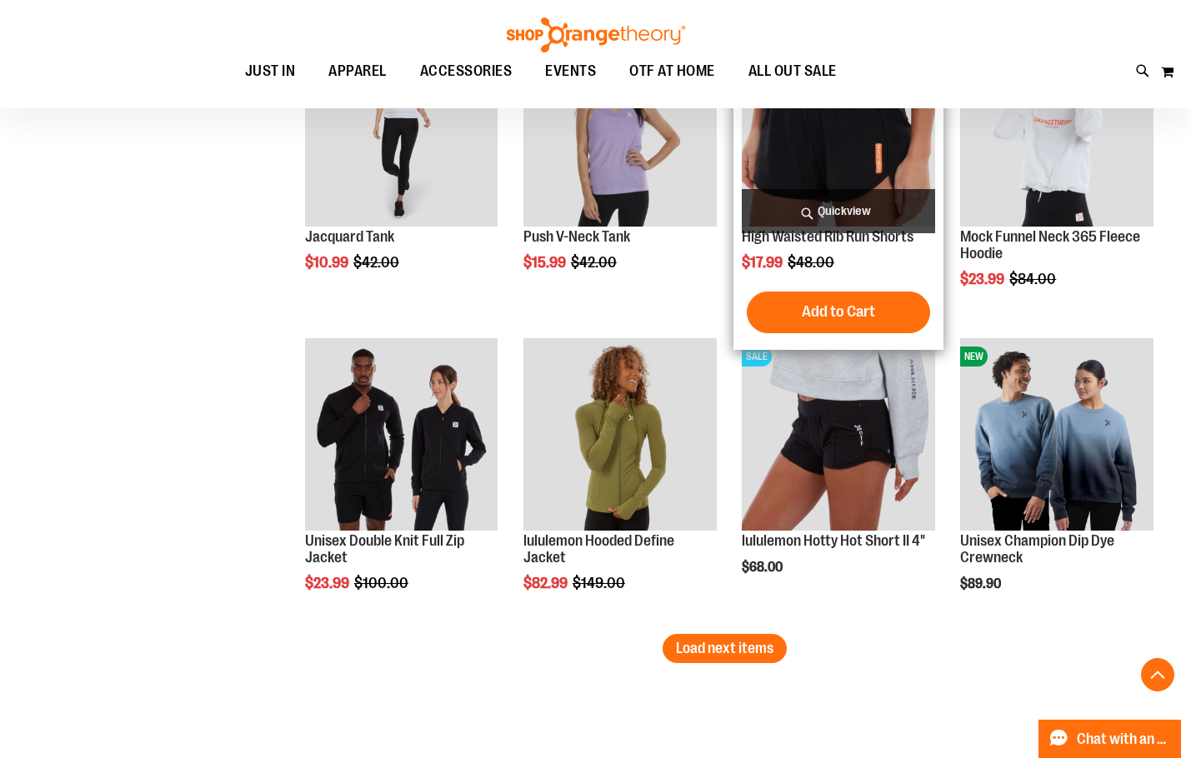
scroll to position [7024, 0]
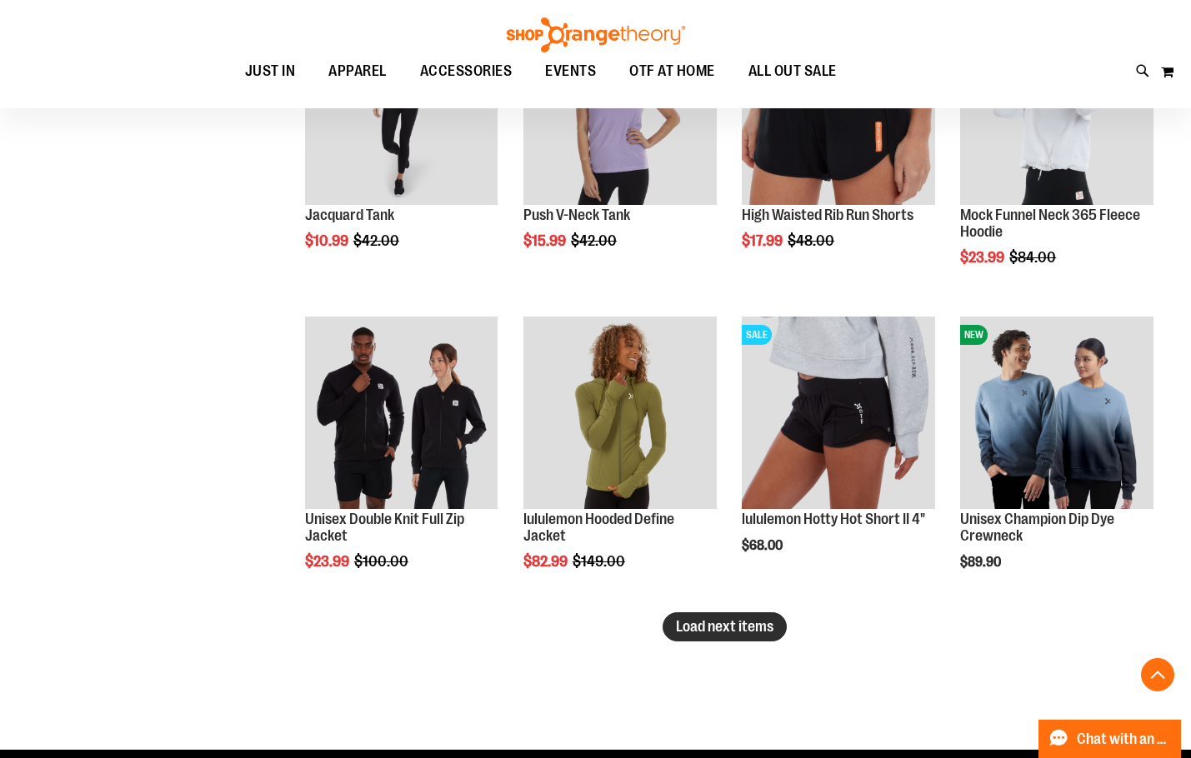
click at [754, 635] on button "Load next items" at bounding box center [724, 626] width 124 height 29
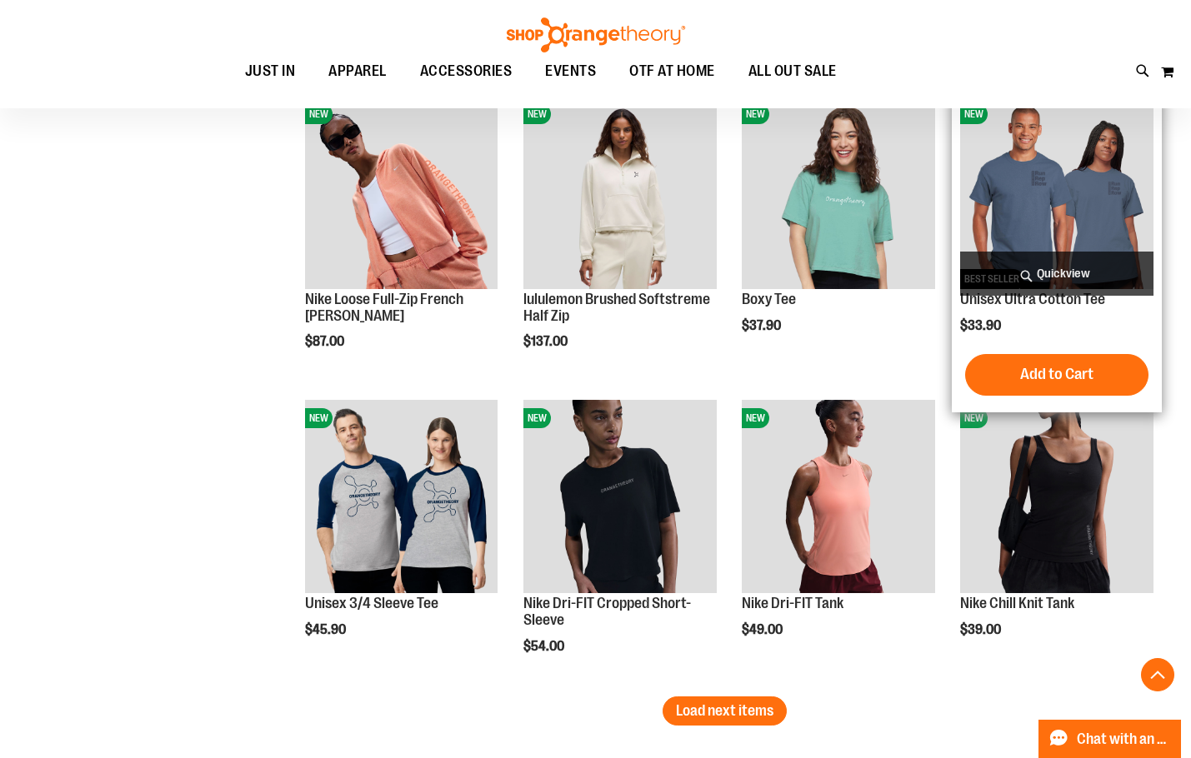
scroll to position [7857, 0]
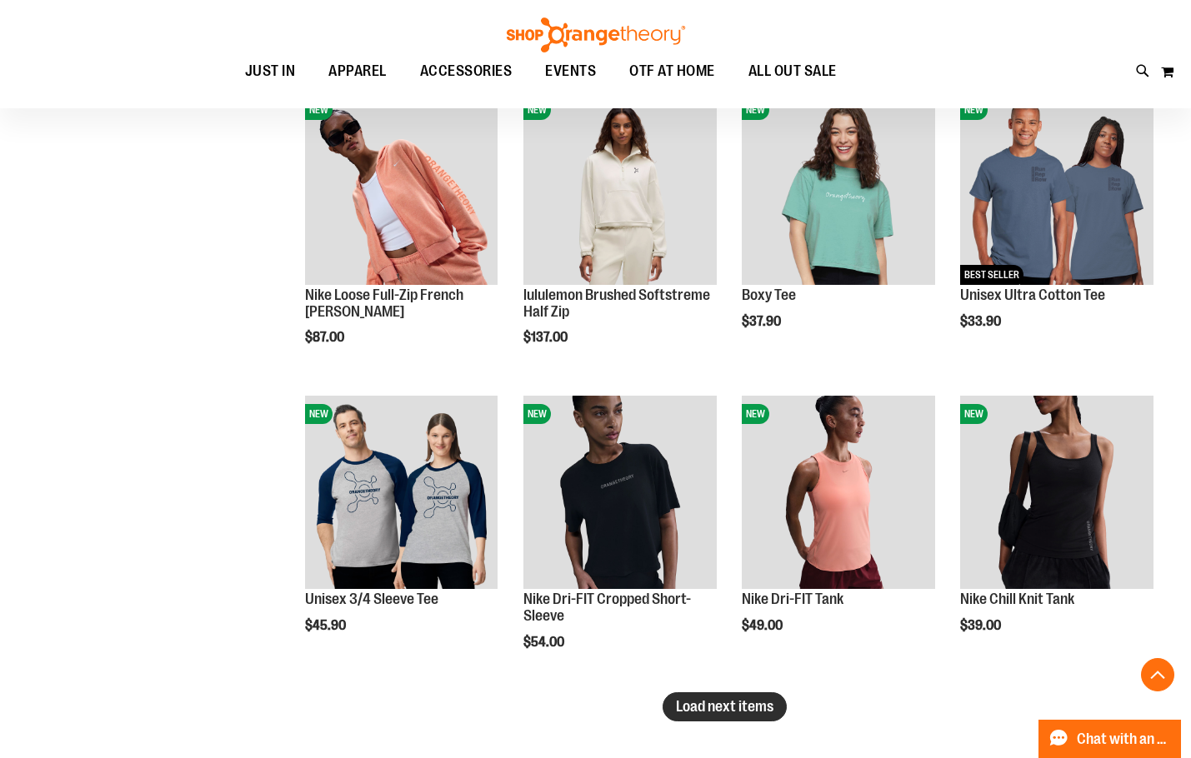
click at [684, 700] on span "Load next items" at bounding box center [724, 706] width 97 height 17
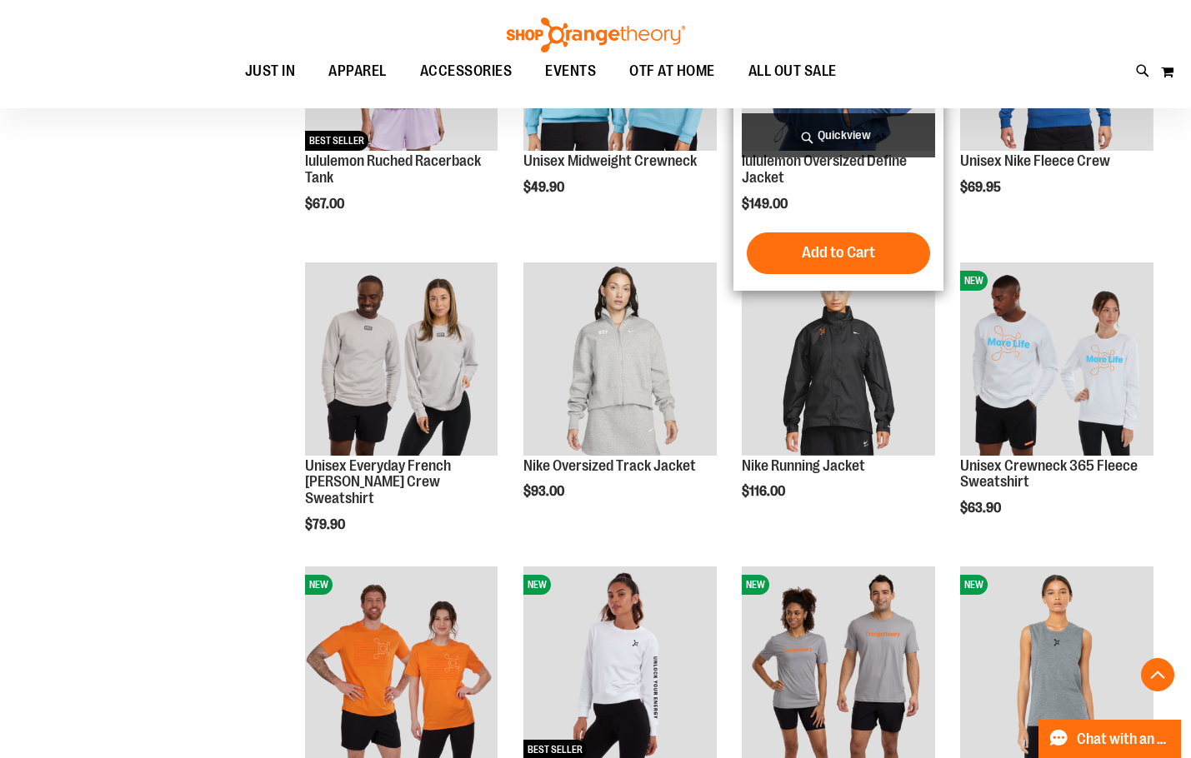
scroll to position [8690, 0]
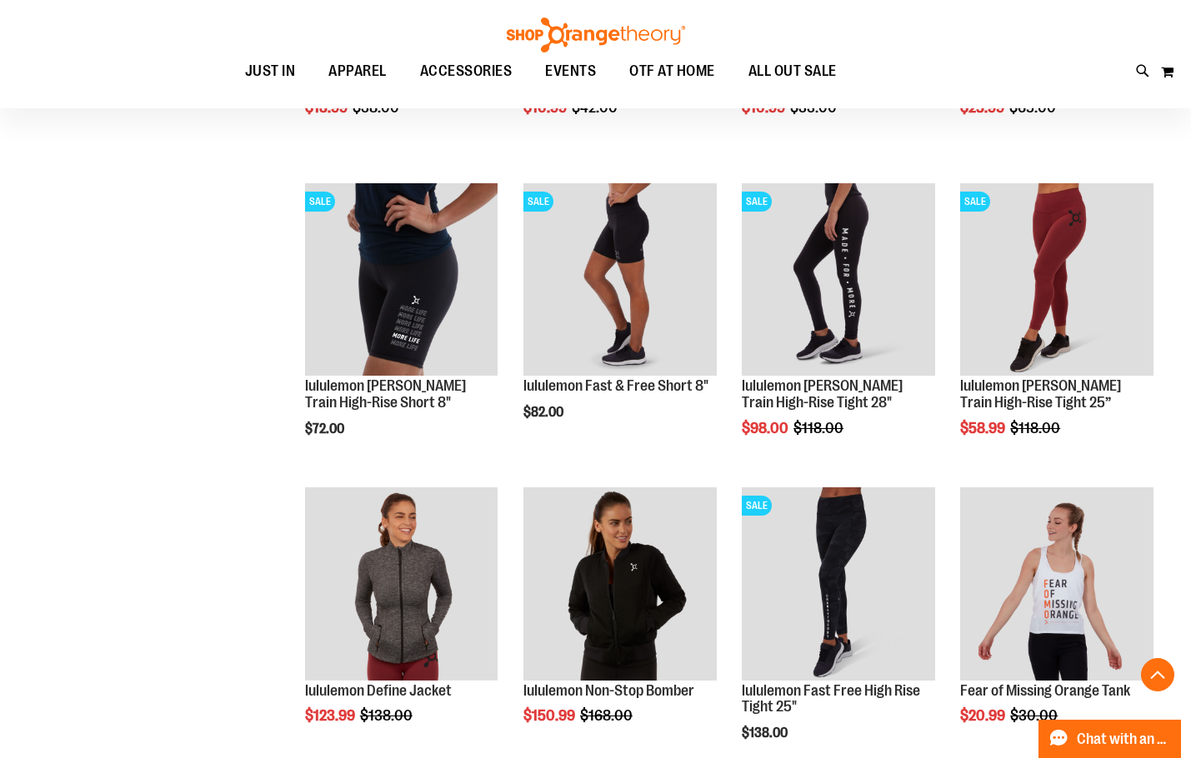
scroll to position [5024, 0]
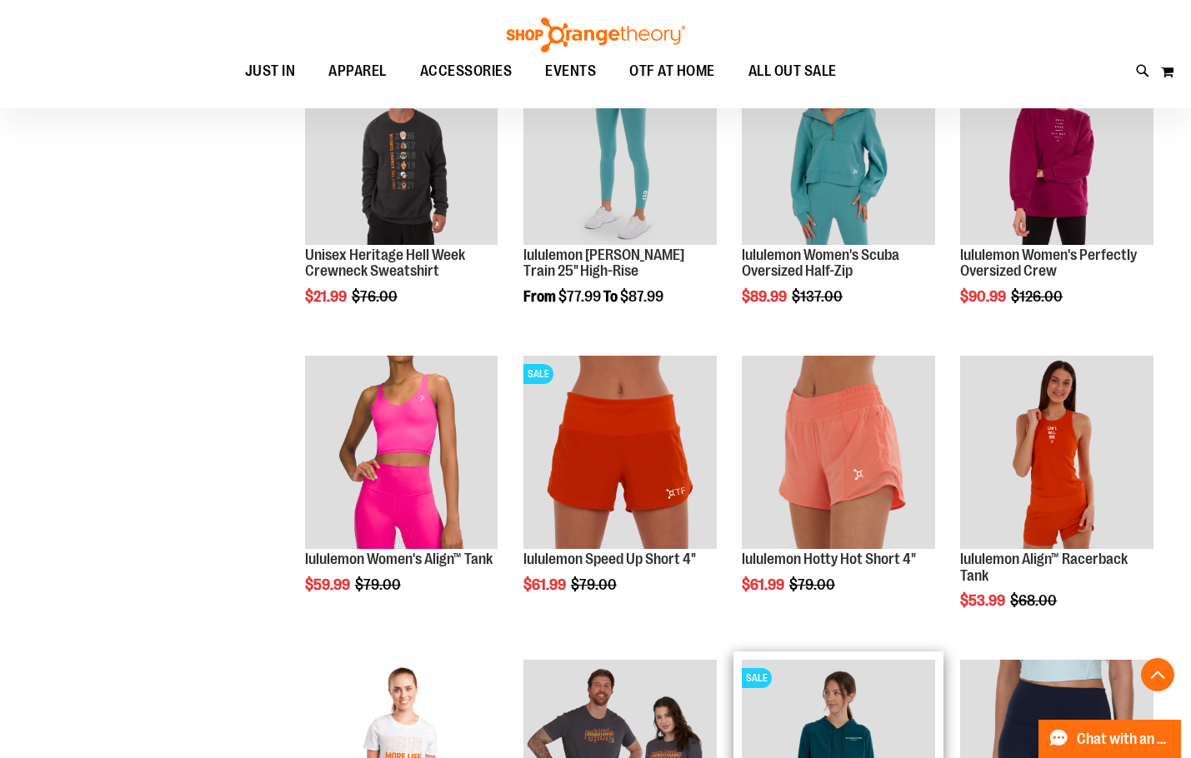
scroll to position [3024, 0]
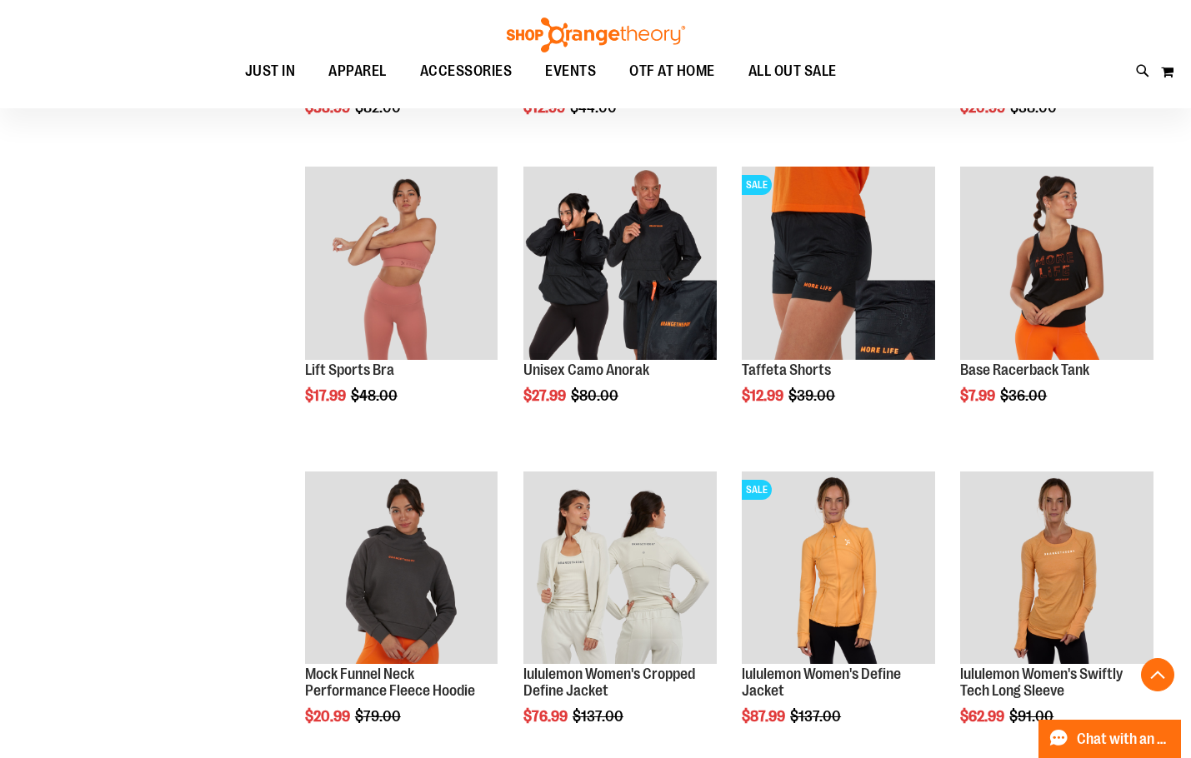
scroll to position [2274, 0]
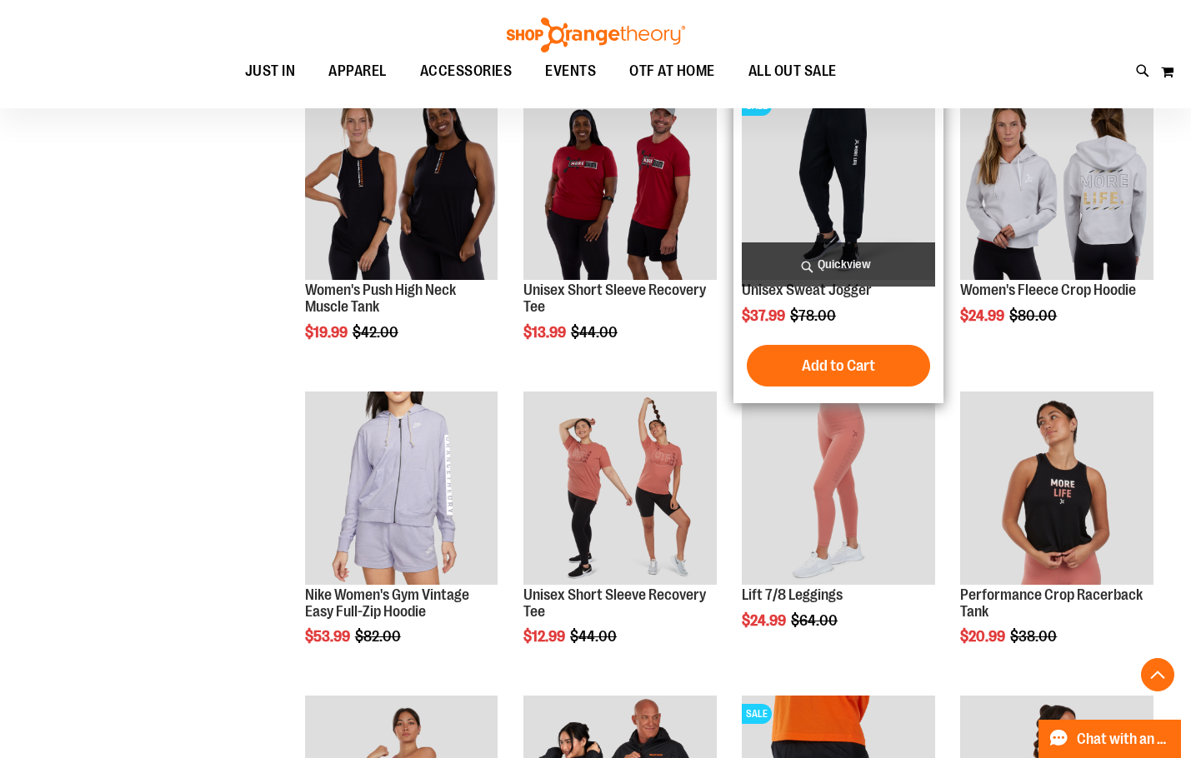
scroll to position [1441, 0]
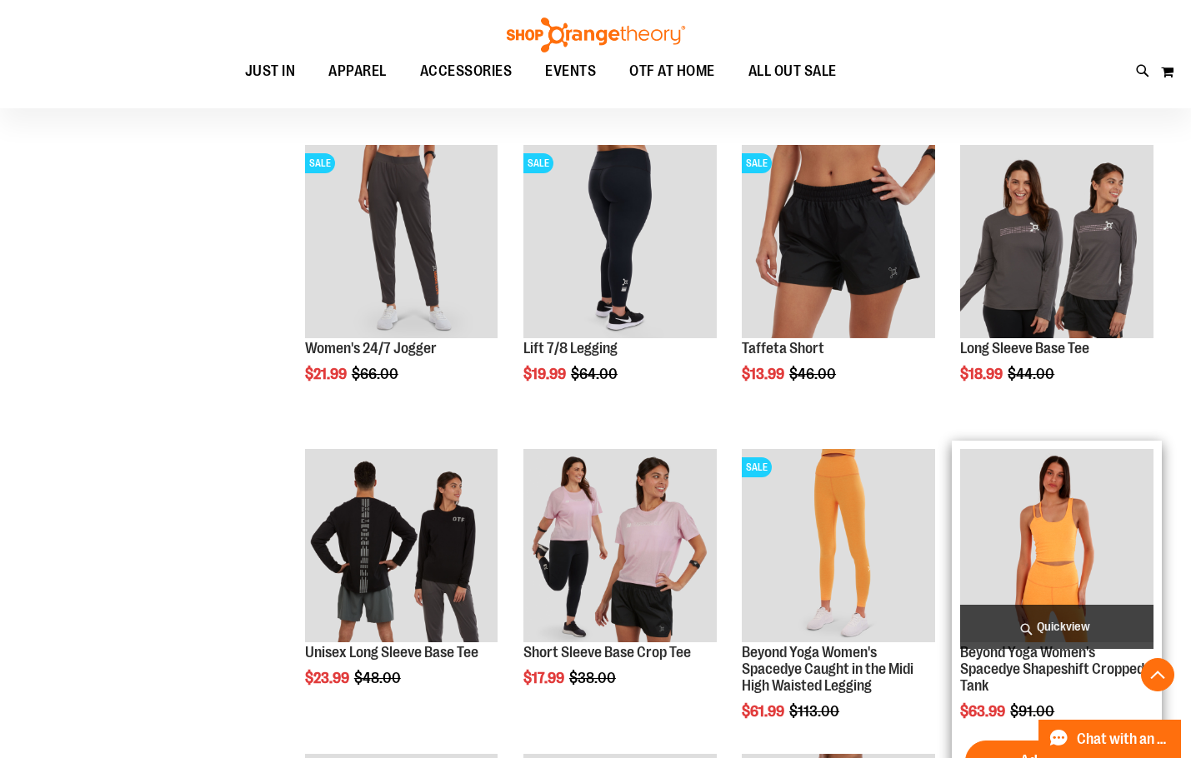
scroll to position [857, 0]
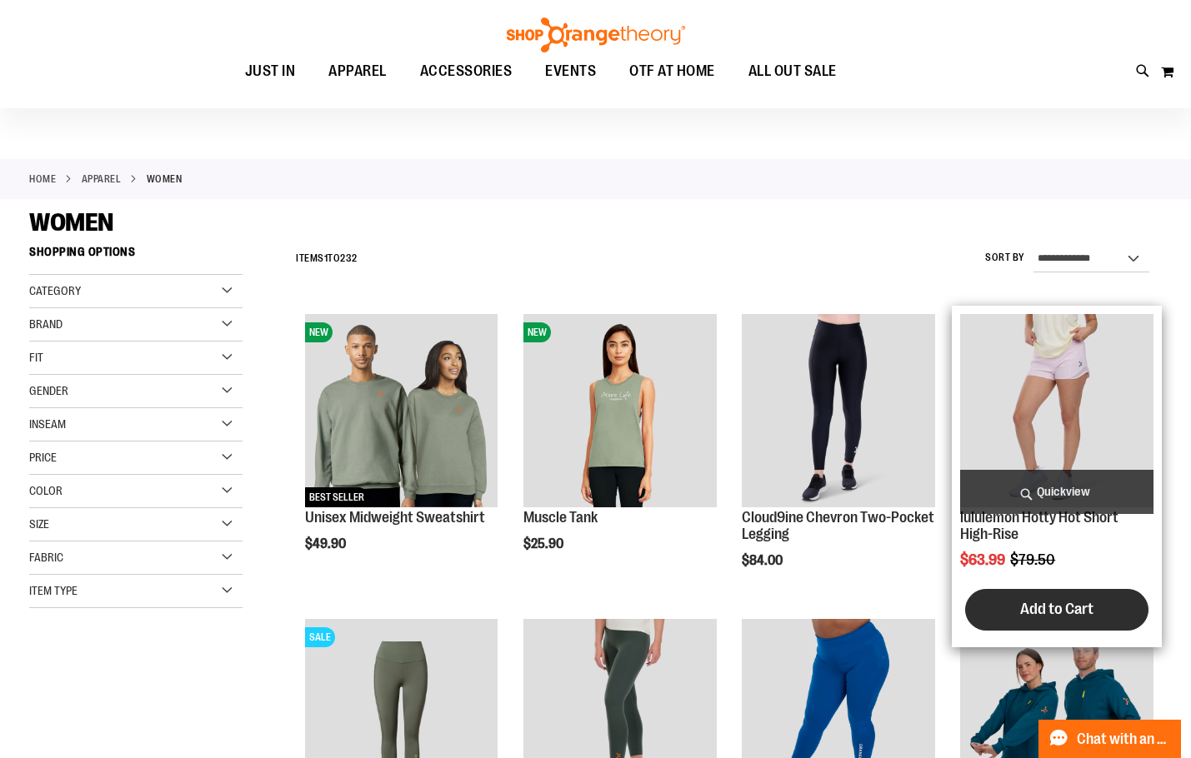
scroll to position [24, 0]
